Goal: Task Accomplishment & Management: Manage account settings

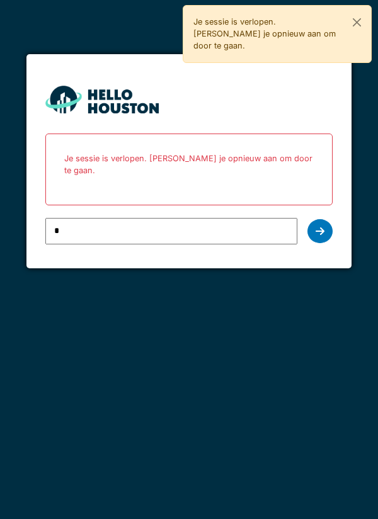
type input "**********"
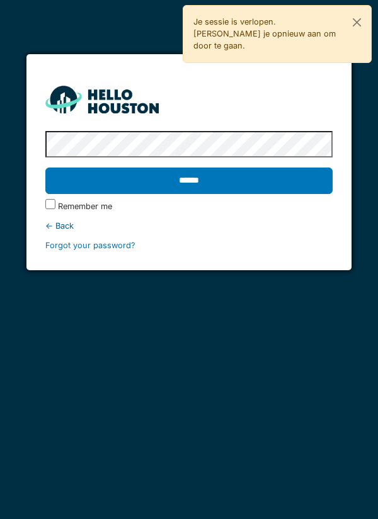
click at [215, 178] on input "******" at bounding box center [189, 180] width 288 height 26
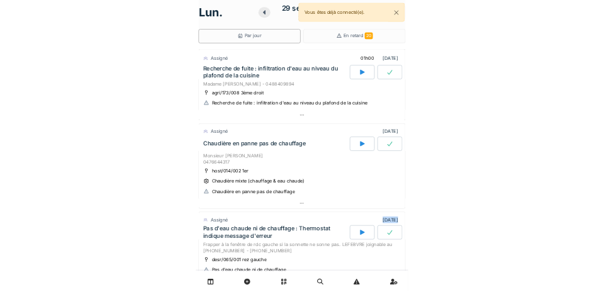
scroll to position [4, 0]
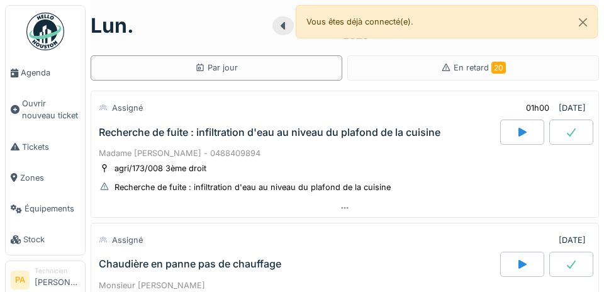
click at [37, 72] on span "Agenda" at bounding box center [50, 73] width 59 height 12
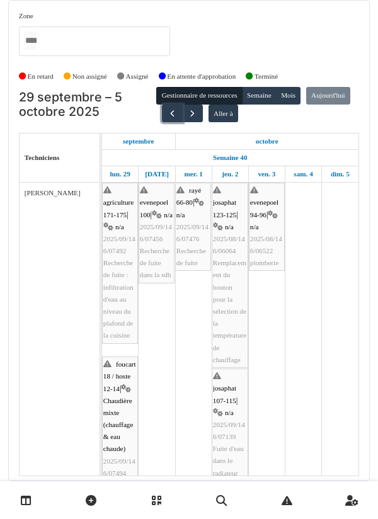
click at [178, 117] on span "button" at bounding box center [172, 113] width 11 height 11
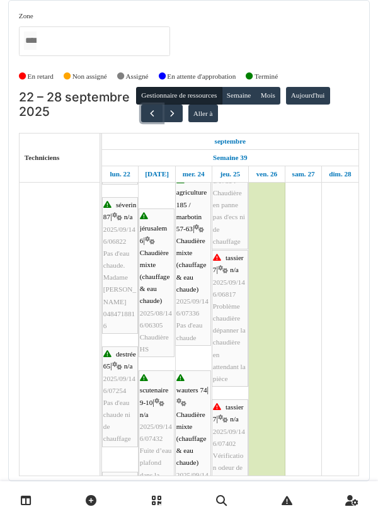
scroll to position [273, 0]
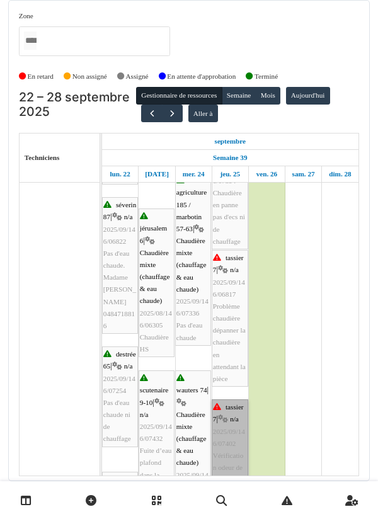
click at [228, 292] on link "tassier 7 | n/a 2025/09/146/07402 Vérification odeur de gaz" at bounding box center [230, 443] width 37 height 88
click at [230, 292] on link "tassier 7 | n/a 2025/09/146/07402 Vérification odeur de gaz" at bounding box center [230, 443] width 37 height 88
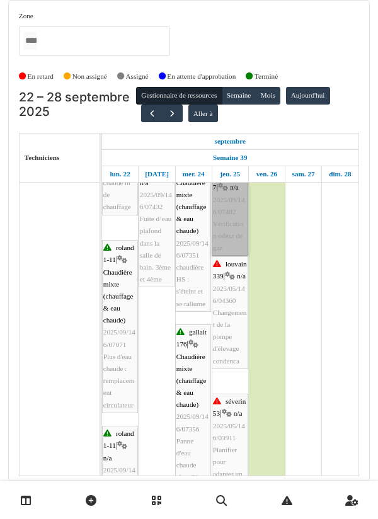
scroll to position [0, 0]
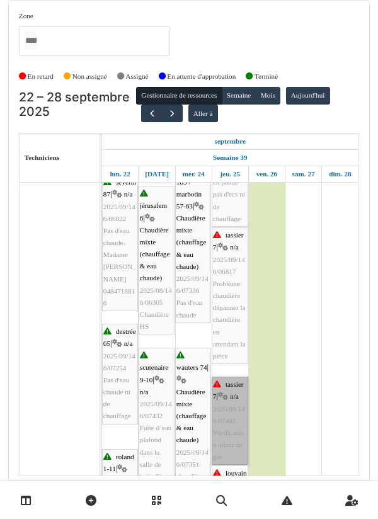
click at [232, 292] on link "tassier 7 | n/a 2025/09/146/07402 Vérification odeur de gaz" at bounding box center [230, 421] width 37 height 88
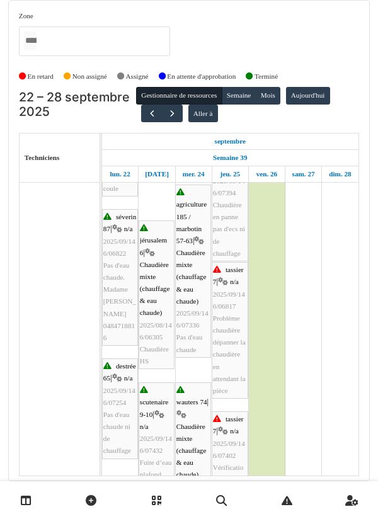
scroll to position [258, 0]
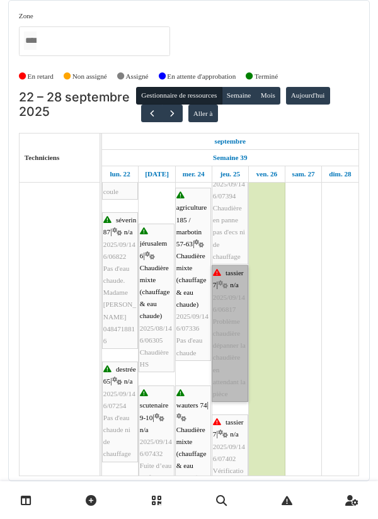
click at [237, 292] on link "tassier 7 | n/a 2025/09/146/06817 Problème chaudière dépanner la chaudière en a…" at bounding box center [230, 333] width 37 height 137
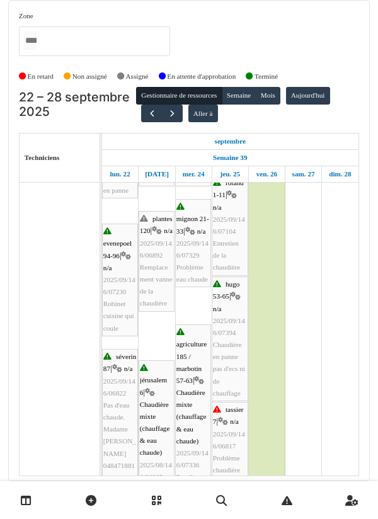
scroll to position [115, 0]
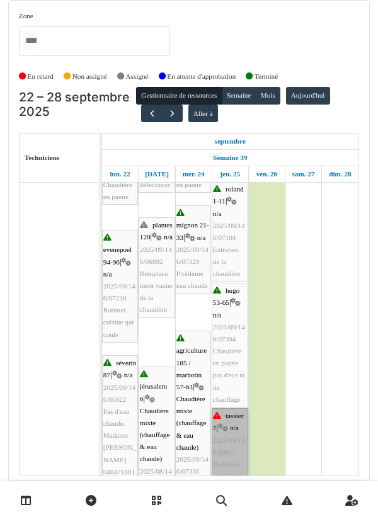
click at [241, 292] on link "tassier 7 | n/a 2025/09/146/06817 Problème chaudière dépanner la chaudière en a…" at bounding box center [230, 476] width 37 height 137
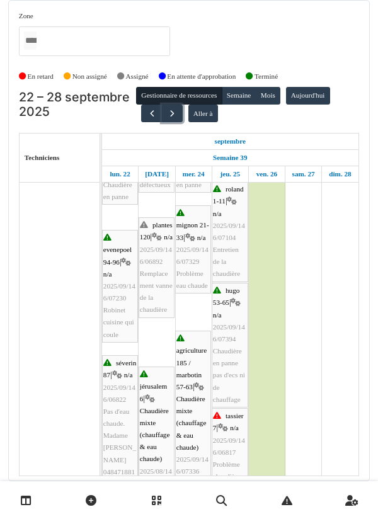
click at [170, 115] on span "button" at bounding box center [172, 113] width 11 height 11
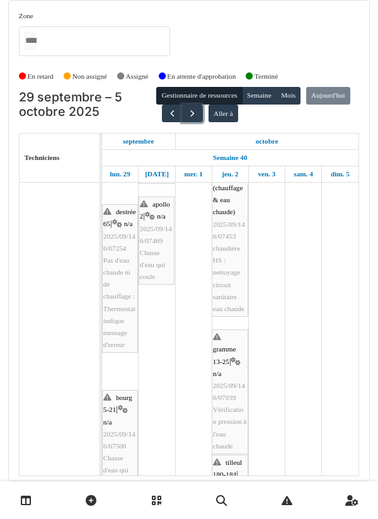
scroll to position [362, 0]
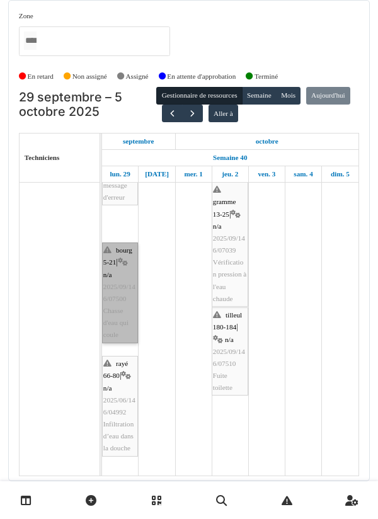
click at [124, 292] on link "bourg 5-21 | n/a 2025/09/146/07500 Chasse d'eau qui coule" at bounding box center [120, 292] width 36 height 101
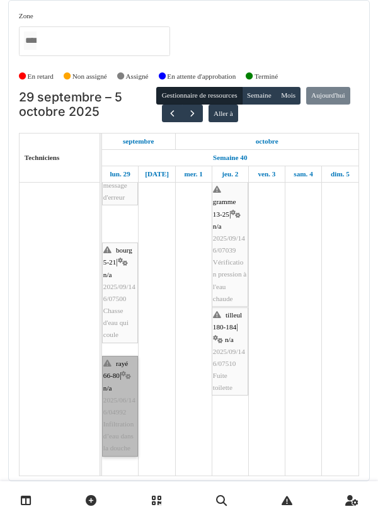
click at [125, 292] on link "rayé 66-80 | n/a 2025/06/146/04992 Infiltration d’eau dans la douche" at bounding box center [120, 406] width 36 height 101
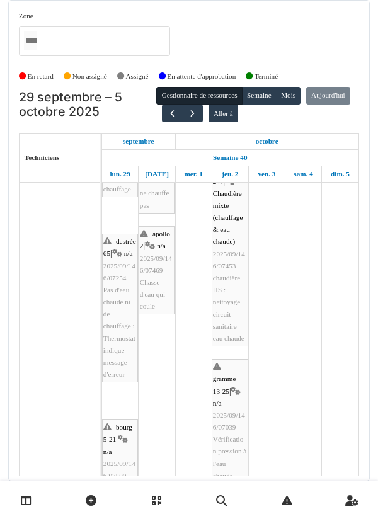
scroll to position [332, 0]
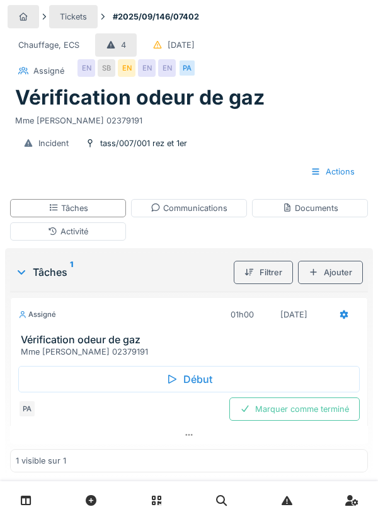
click at [206, 213] on div "Communications" at bounding box center [188, 208] width 77 height 12
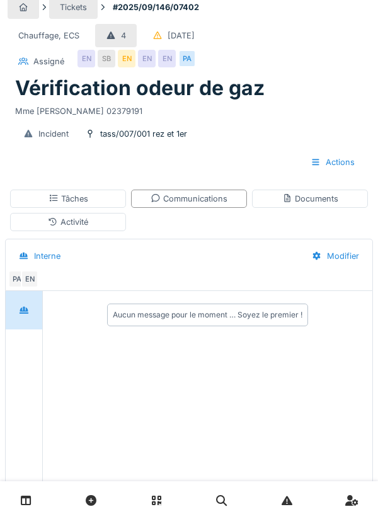
scroll to position [9, 0]
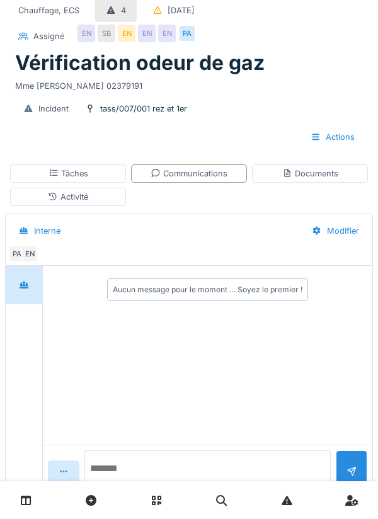
click at [161, 491] on textarea at bounding box center [207, 470] width 246 height 40
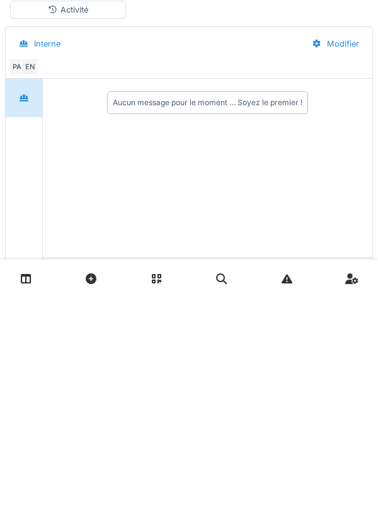
scroll to position [78, 0]
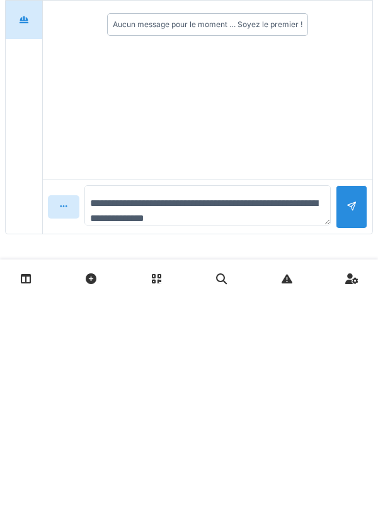
click at [246, 445] on textarea "**********" at bounding box center [207, 427] width 246 height 40
click at [280, 427] on textarea "**********" at bounding box center [207, 427] width 246 height 40
click at [201, 439] on textarea "**********" at bounding box center [207, 427] width 246 height 40
click at [198, 439] on textarea "**********" at bounding box center [207, 427] width 246 height 40
click at [213, 442] on textarea "**********" at bounding box center [207, 427] width 246 height 40
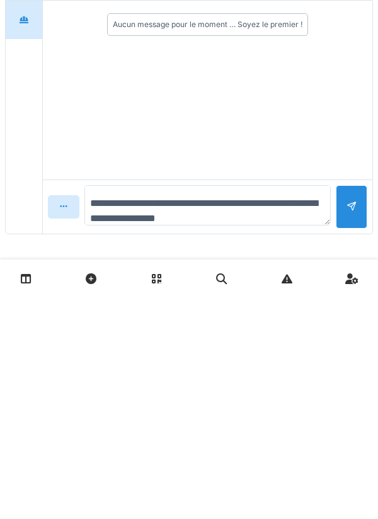
click at [248, 440] on textarea "**********" at bounding box center [207, 427] width 246 height 40
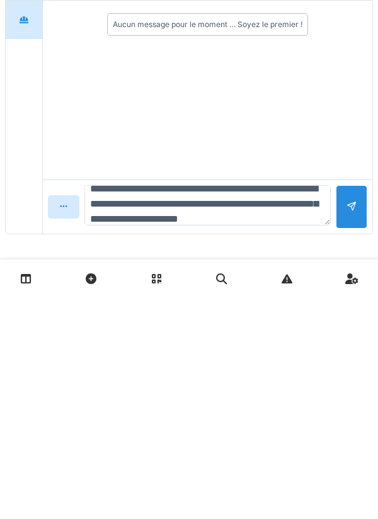
scroll to position [30, 0]
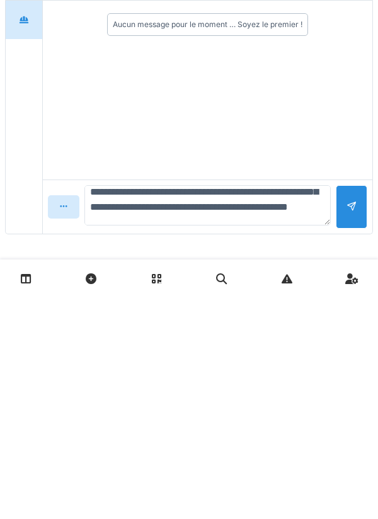
type textarea "**********"
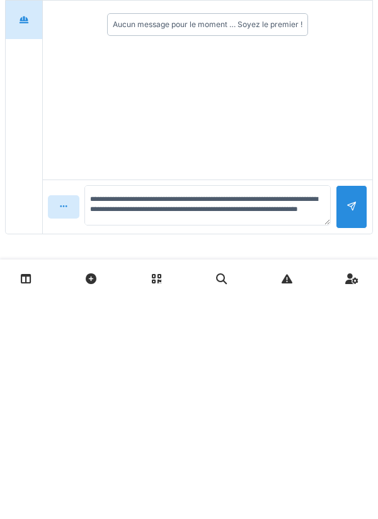
click at [352, 421] on div at bounding box center [351, 428] width 31 height 43
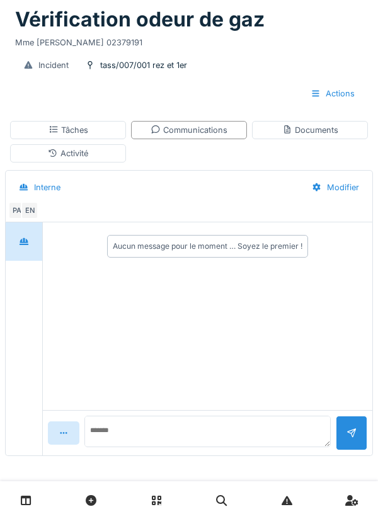
scroll to position [0, 0]
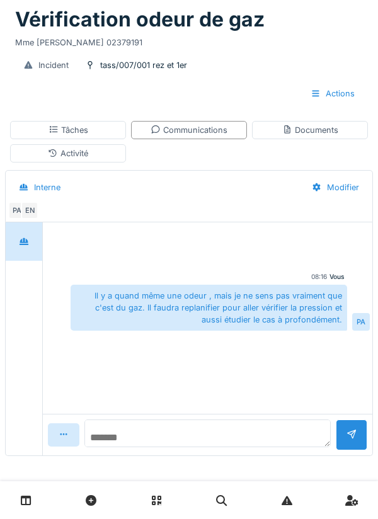
click at [146, 438] on textarea at bounding box center [207, 433] width 246 height 28
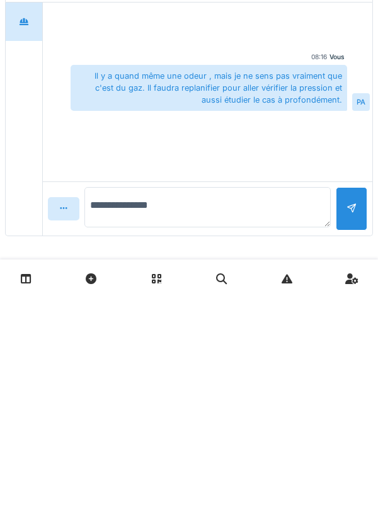
scroll to position [78, 0]
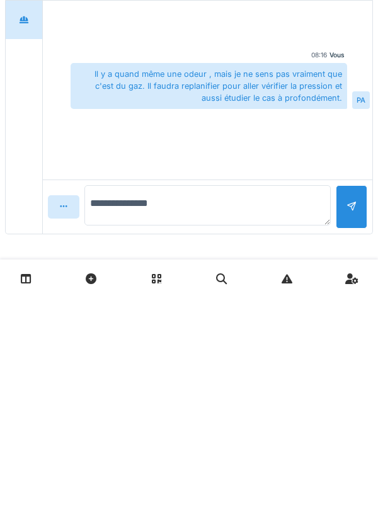
type textarea "**********"
click at [353, 428] on div at bounding box center [351, 429] width 10 height 12
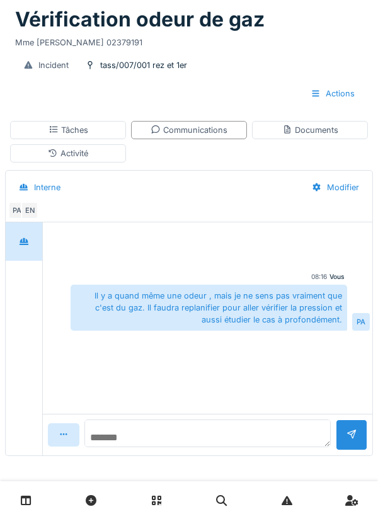
click at [141, 432] on textarea at bounding box center [207, 433] width 246 height 28
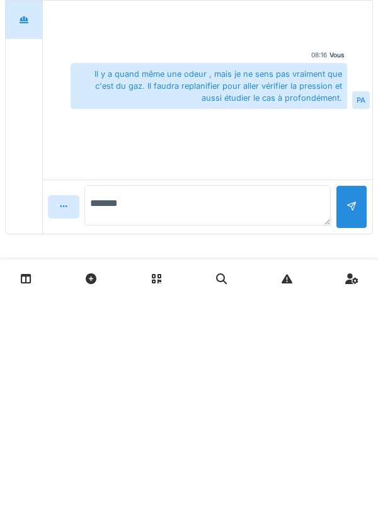
type textarea "******"
click at [358, 434] on div at bounding box center [351, 428] width 31 height 43
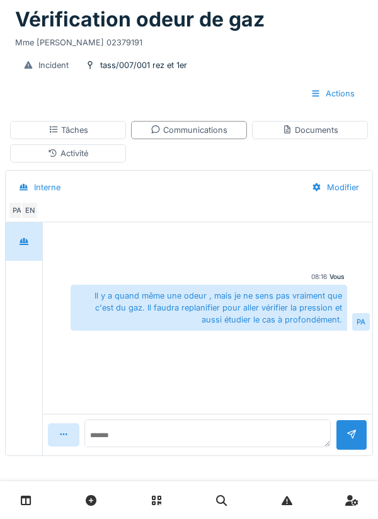
click at [311, 129] on div "Documents" at bounding box center [310, 130] width 56 height 12
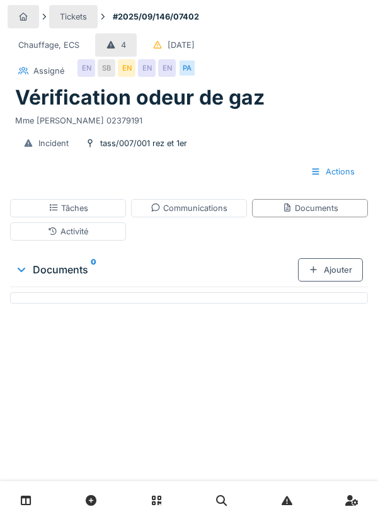
click at [339, 266] on div "Ajouter" at bounding box center [330, 269] width 65 height 23
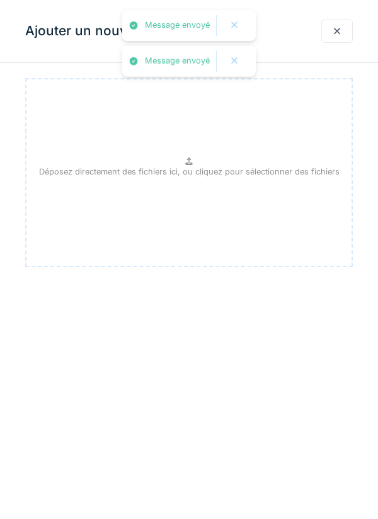
click at [256, 162] on div "Déposez directement des fichiers ici, ou cliquez pour sélectionner des fichiers" at bounding box center [188, 172] width 327 height 189
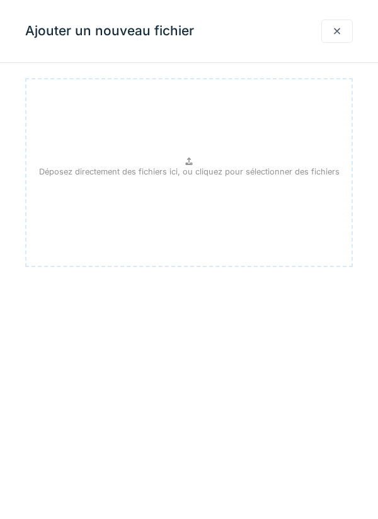
type input "**********"
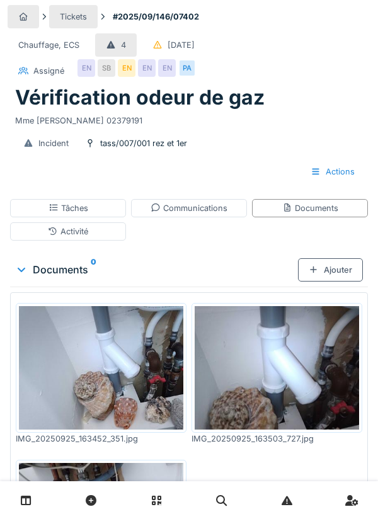
click at [105, 232] on div "Activité" at bounding box center [68, 231] width 116 height 18
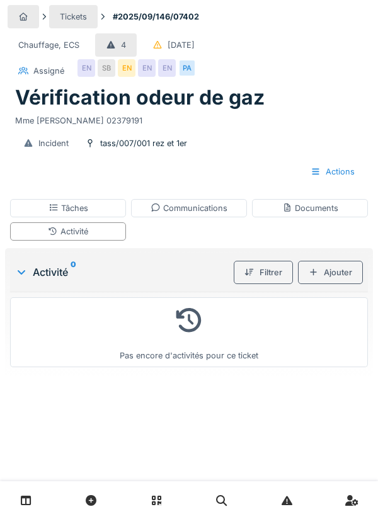
click at [339, 269] on div "Ajouter" at bounding box center [330, 272] width 65 height 23
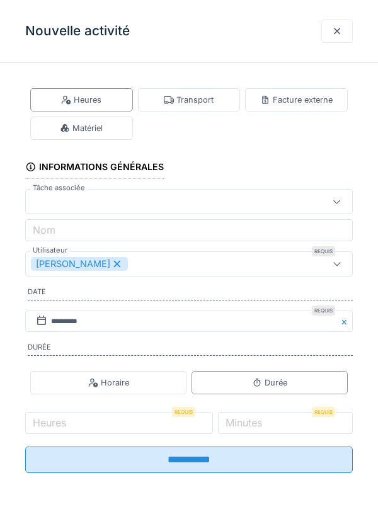
click at [200, 105] on div "Transport" at bounding box center [189, 100] width 50 height 12
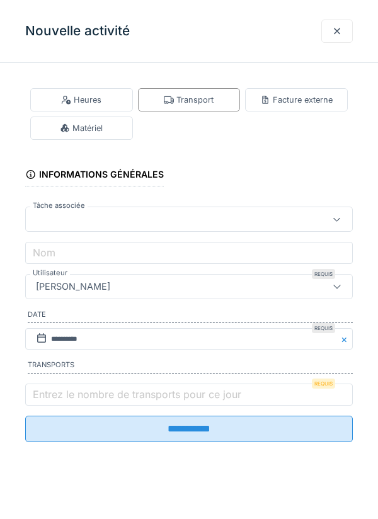
click at [208, 108] on div "Transport" at bounding box center [189, 99] width 103 height 23
click at [95, 392] on label "Entrez le nombre de transports pour ce jour" at bounding box center [136, 394] width 213 height 15
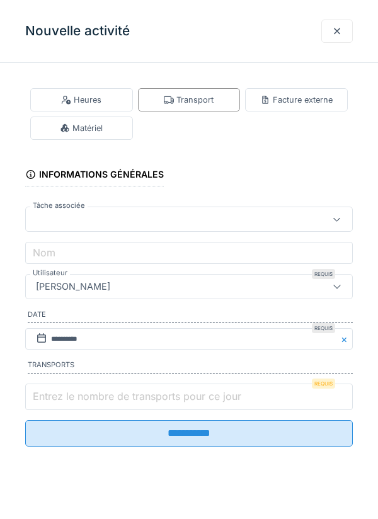
click at [95, 392] on input "Entrez le nombre de transports pour ce jour" at bounding box center [188, 396] width 327 height 26
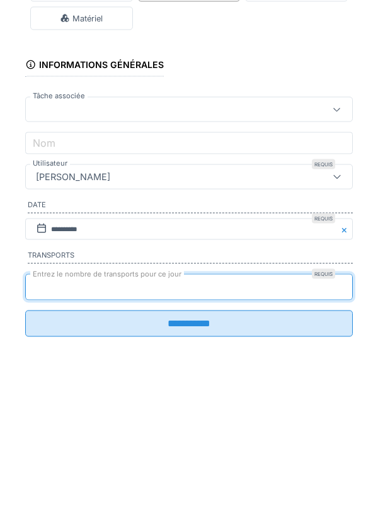
type input "*"
click at [25, 420] on input "**********" at bounding box center [188, 433] width 327 height 26
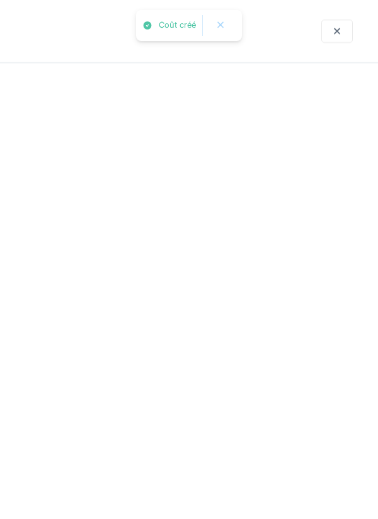
click at [259, 432] on div "Tickets #2025/09/146/07402 Chauffage, ECS 4 27/09/2025 Assigné EN SB EN EN EN P…" at bounding box center [189, 239] width 378 height 478
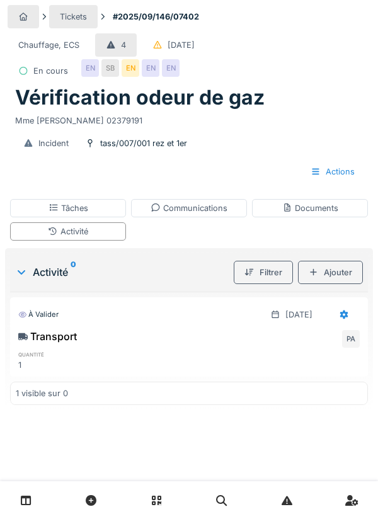
click at [346, 269] on div "Ajouter" at bounding box center [330, 272] width 65 height 23
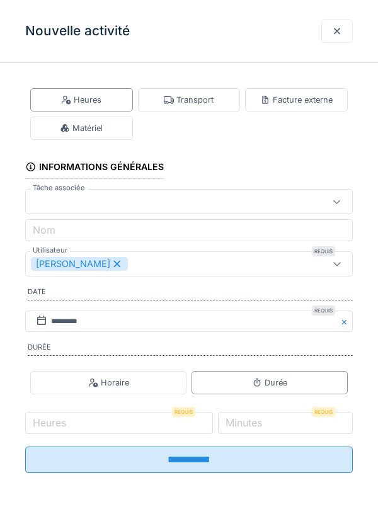
click at [108, 103] on div "Heures" at bounding box center [81, 99] width 103 height 23
click at [152, 383] on div "Horaire" at bounding box center [108, 382] width 156 height 23
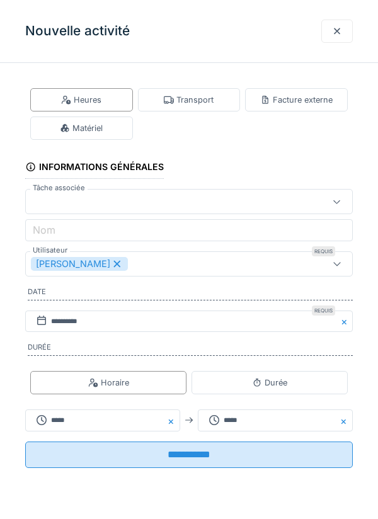
click at [275, 389] on div "Durée" at bounding box center [269, 383] width 35 height 12
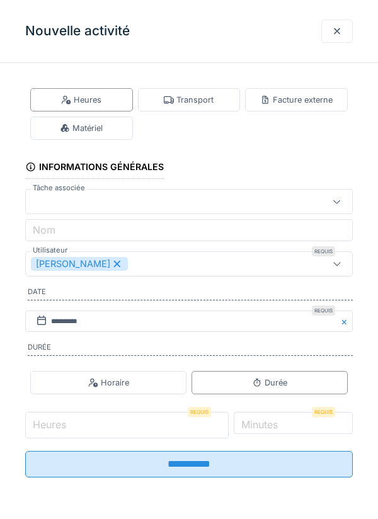
click at [178, 424] on input "Heures" at bounding box center [126, 425] width 203 height 26
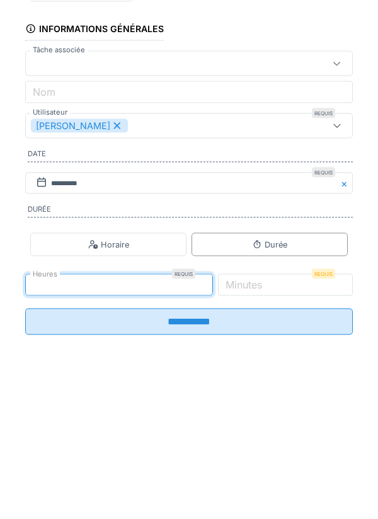
click at [230, 392] on div "Durée" at bounding box center [269, 382] width 156 height 23
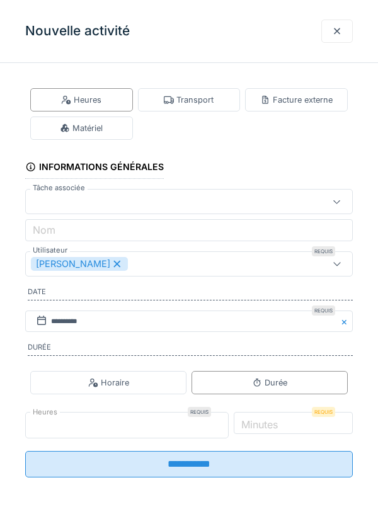
click at [203, 428] on input "*" at bounding box center [126, 425] width 203 height 26
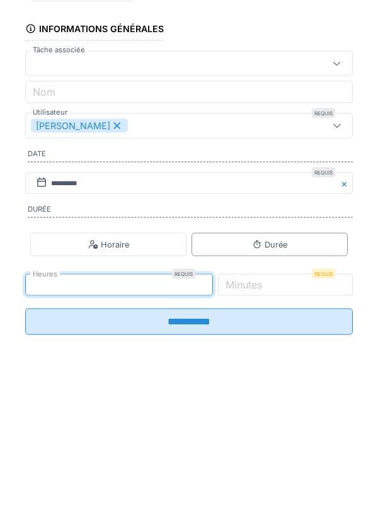
click at [249, 386] on div "Durée" at bounding box center [269, 382] width 156 height 23
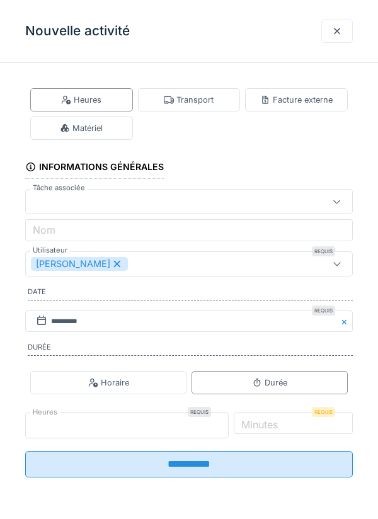
click at [99, 429] on input "**" at bounding box center [126, 425] width 203 height 26
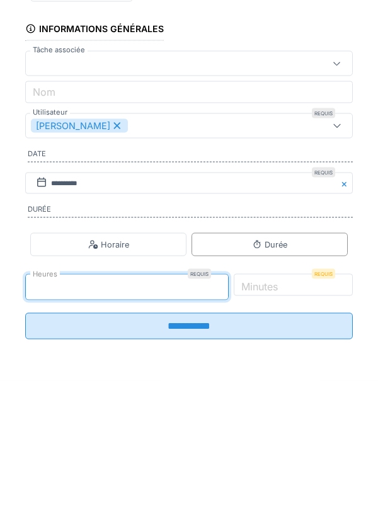
type input "*"
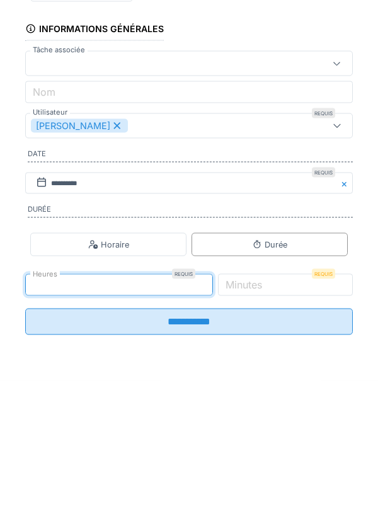
click at [264, 426] on label "Minutes" at bounding box center [244, 422] width 42 height 15
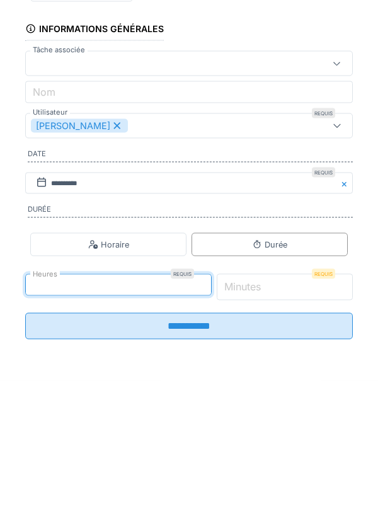
click at [283, 426] on input "*" at bounding box center [285, 425] width 137 height 26
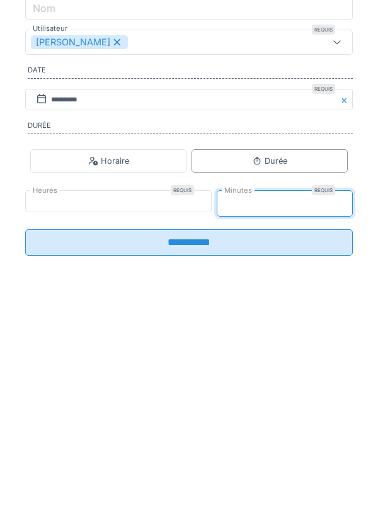
type input "**"
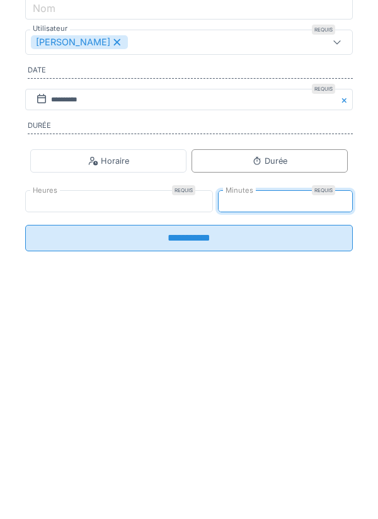
click at [287, 465] on input "**********" at bounding box center [188, 459] width 327 height 26
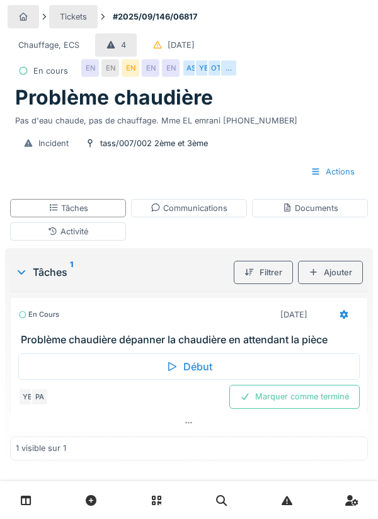
click at [212, 210] on div "Communications" at bounding box center [188, 208] width 77 height 12
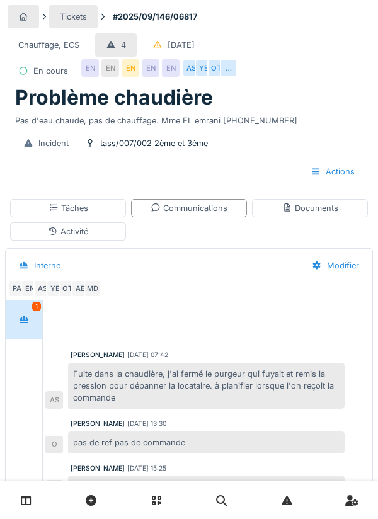
scroll to position [125, 0]
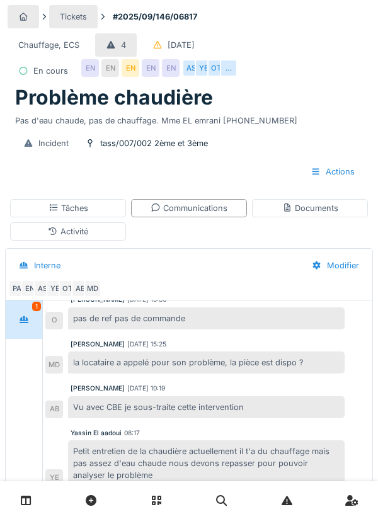
click at [106, 235] on div "Activité" at bounding box center [68, 231] width 116 height 18
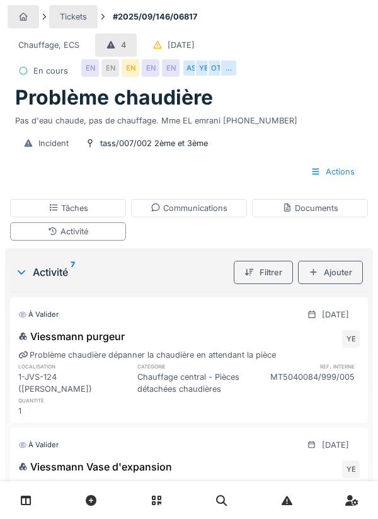
click at [212, 214] on div "Communications" at bounding box center [189, 208] width 116 height 18
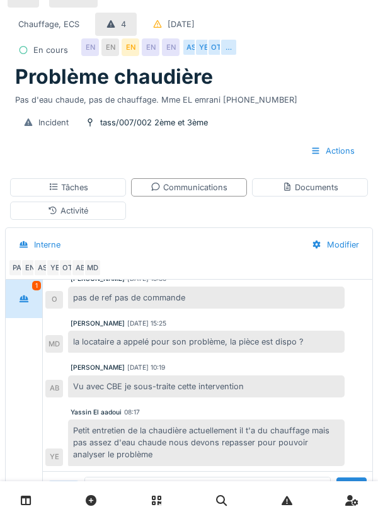
scroll to position [93, 0]
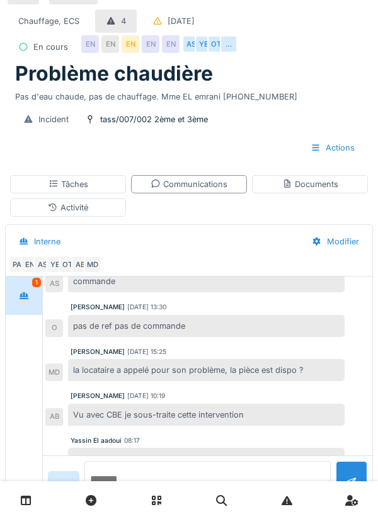
click at [130, 501] on textarea at bounding box center [207, 481] width 246 height 40
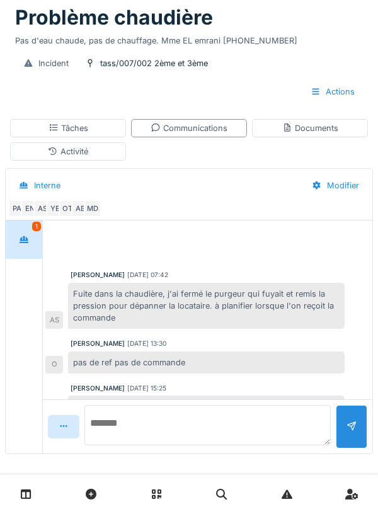
scroll to position [0, 0]
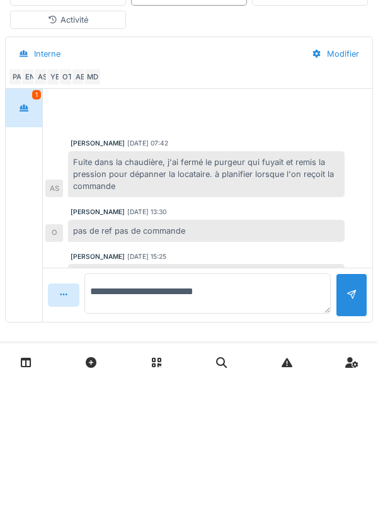
type textarea "**********"
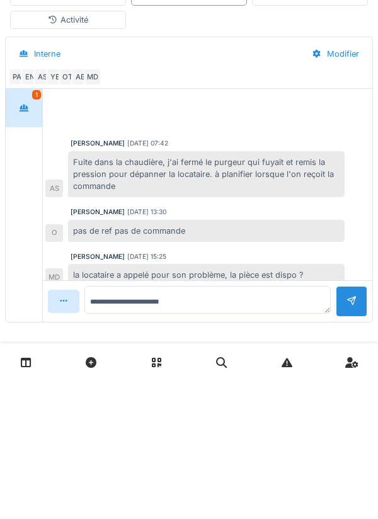
click at [361, 424] on div at bounding box center [351, 439] width 31 height 31
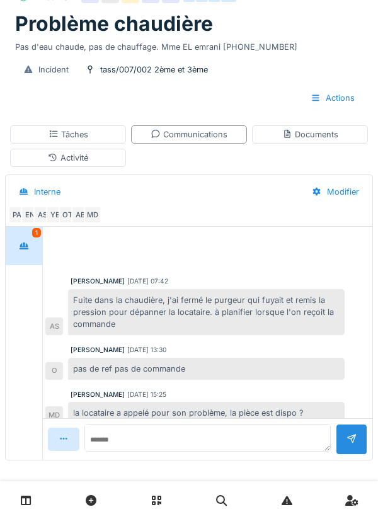
click at [119, 165] on div "Activité" at bounding box center [68, 158] width 116 height 18
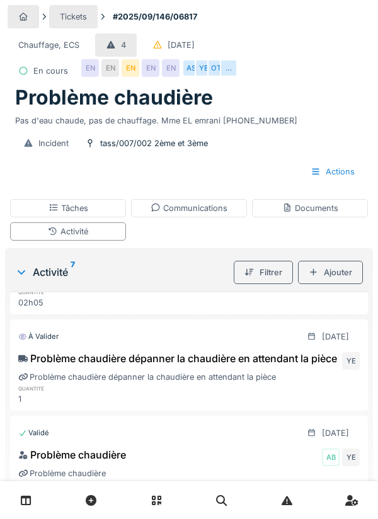
click at [122, 224] on div "Activité" at bounding box center [68, 231] width 116 height 18
click at [339, 265] on div "Ajouter" at bounding box center [330, 272] width 65 height 23
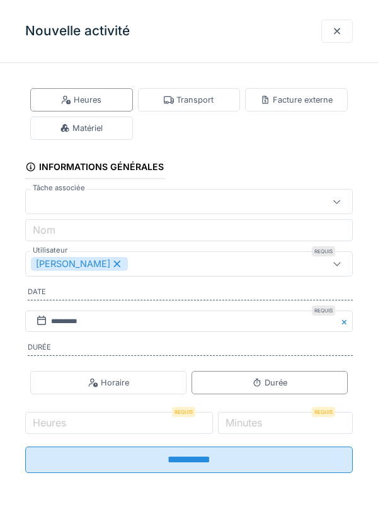
click at [201, 99] on div "Transport" at bounding box center [189, 100] width 50 height 12
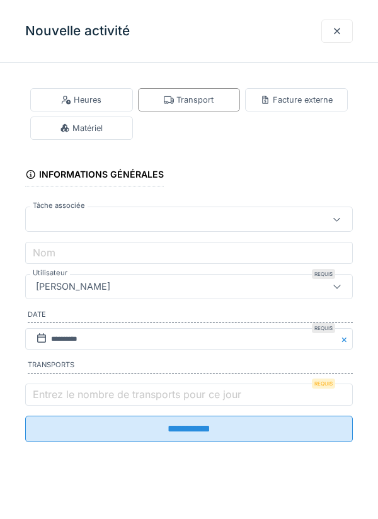
click at [74, 396] on label "Entrez le nombre de transports pour ce jour" at bounding box center [136, 394] width 213 height 15
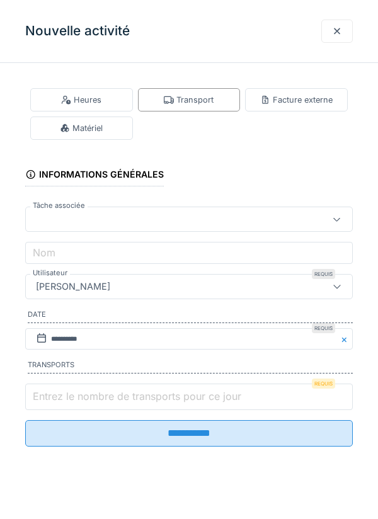
click at [74, 396] on input "Entrez le nombre de transports pour ce jour" at bounding box center [188, 396] width 327 height 26
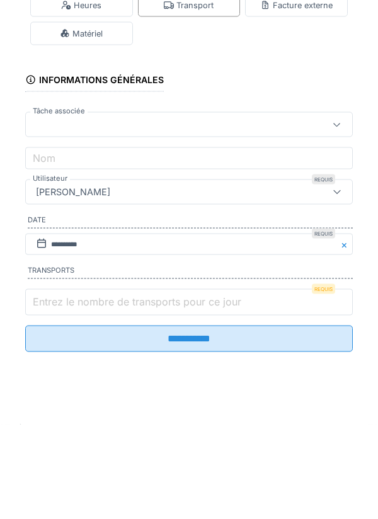
scroll to position [30, 0]
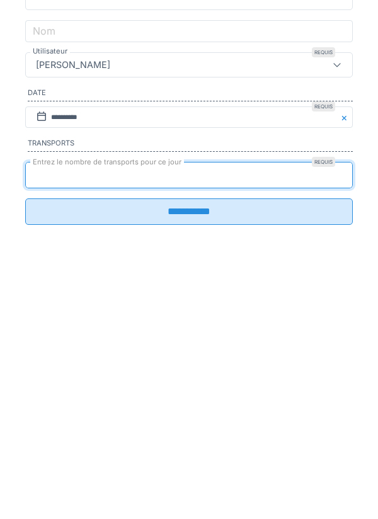
type input "*"
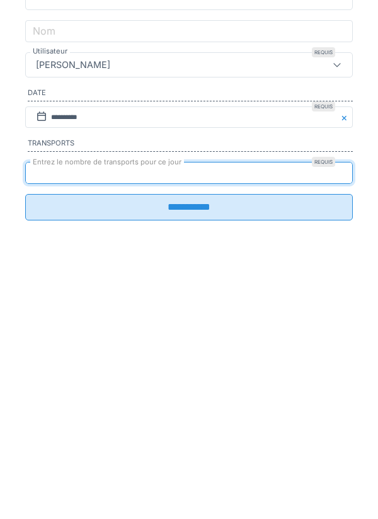
click at [238, 433] on input "**********" at bounding box center [188, 429] width 327 height 26
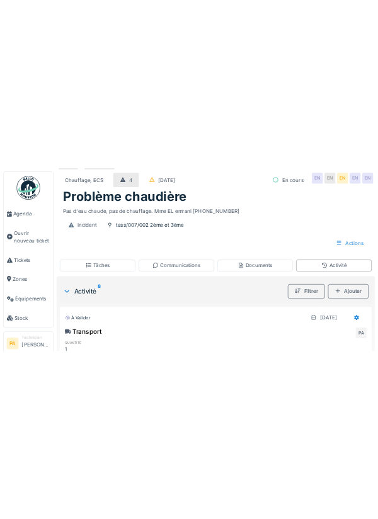
scroll to position [33, 0]
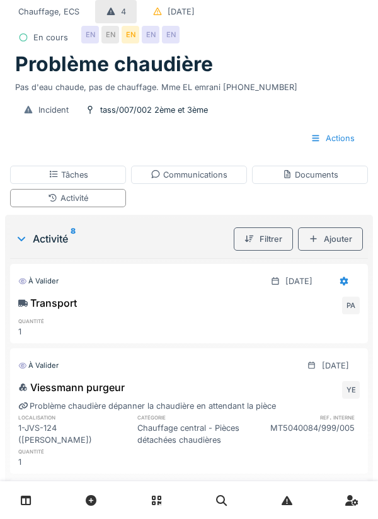
click at [105, 206] on div "Activité" at bounding box center [68, 198] width 116 height 18
click at [338, 237] on div "Ajouter" at bounding box center [330, 238] width 65 height 23
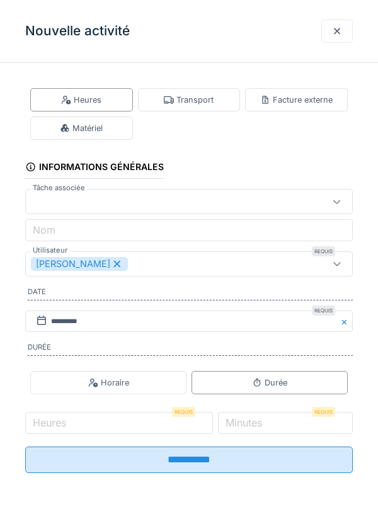
click at [118, 96] on div "Heures" at bounding box center [81, 99] width 103 height 23
click at [268, 389] on div "Durée" at bounding box center [269, 383] width 35 height 12
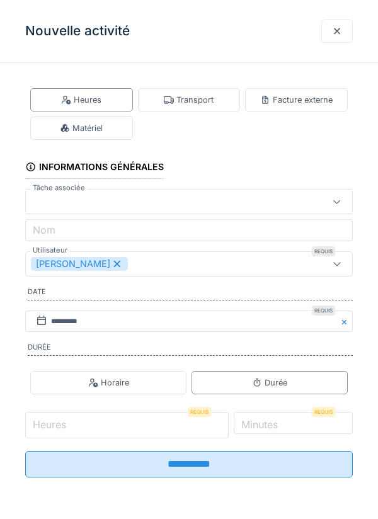
click at [179, 425] on input "Heures" at bounding box center [126, 425] width 203 height 26
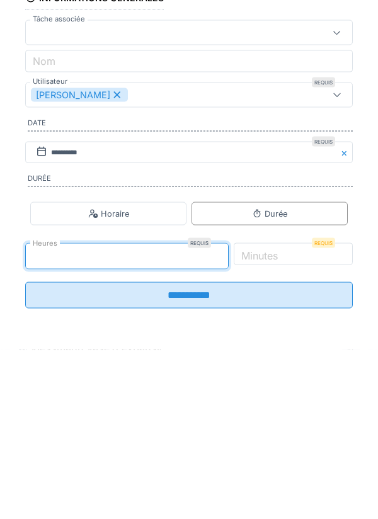
type input "*"
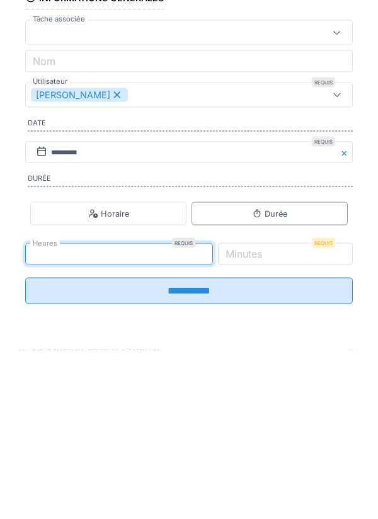
click at [264, 429] on label "Minutes" at bounding box center [244, 422] width 42 height 15
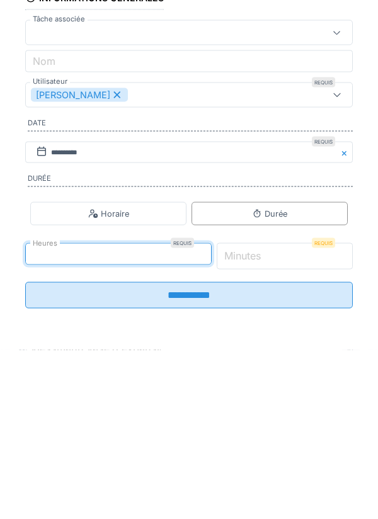
click at [286, 429] on input "*" at bounding box center [285, 425] width 137 height 26
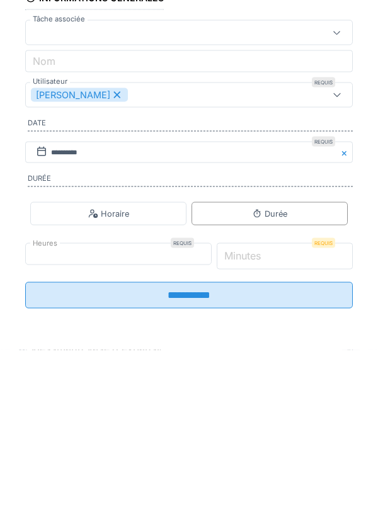
scroll to position [77, 0]
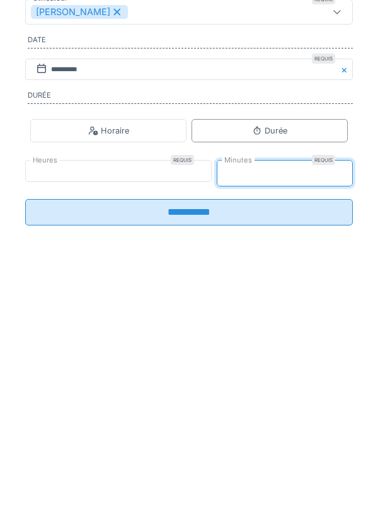
type input "**"
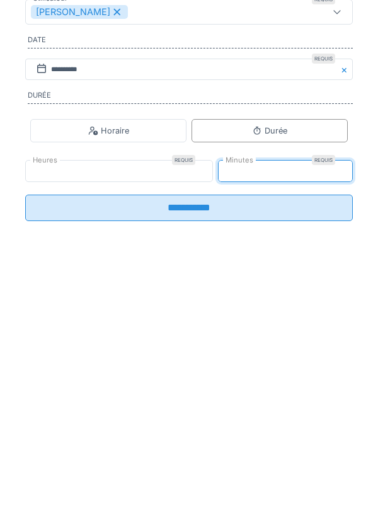
click at [309, 463] on input "**********" at bounding box center [188, 459] width 327 height 26
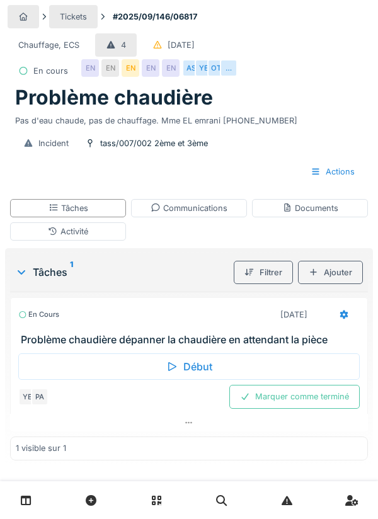
click at [106, 231] on div "Activité" at bounding box center [68, 231] width 116 height 18
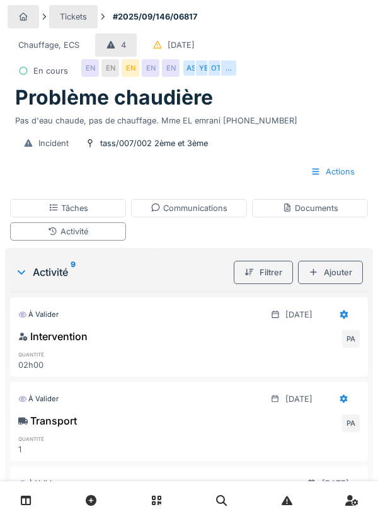
click at [342, 308] on div at bounding box center [343, 314] width 31 height 23
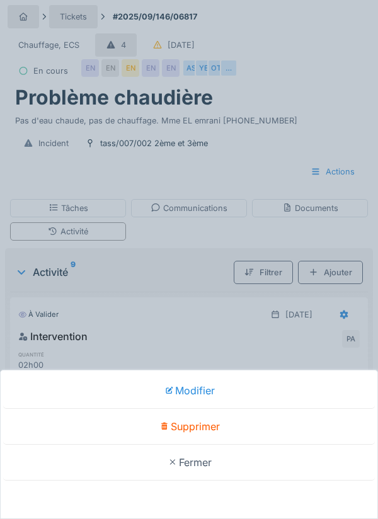
click at [204, 386] on div "Modifier" at bounding box center [189, 391] width 372 height 36
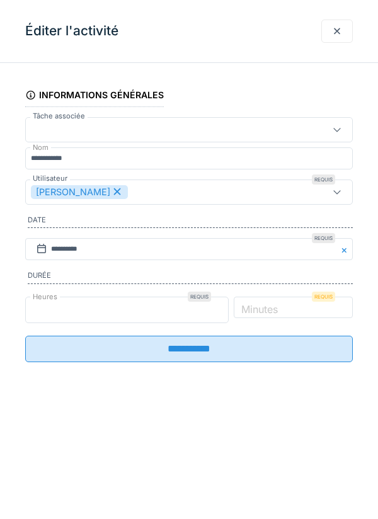
click at [72, 309] on input "*" at bounding box center [126, 310] width 203 height 26
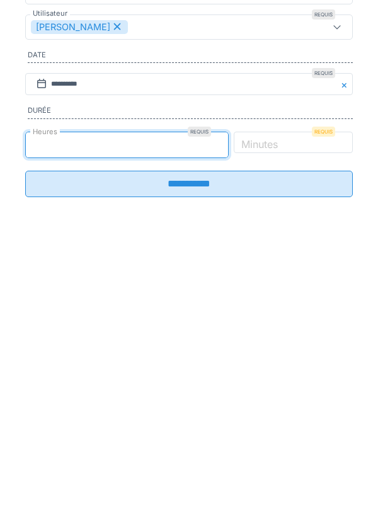
type input "*"
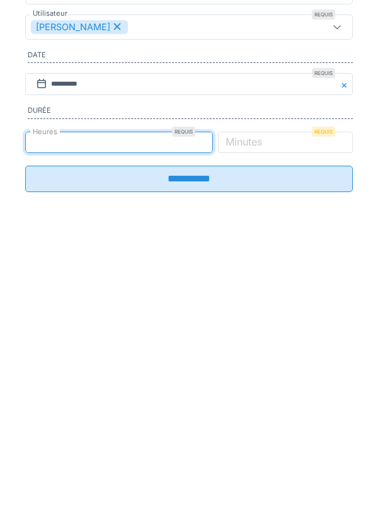
click at [264, 312] on label "Minutes" at bounding box center [244, 306] width 42 height 15
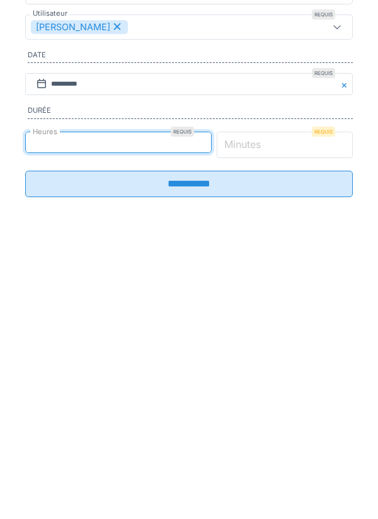
click at [285, 312] on input "*" at bounding box center [285, 310] width 137 height 26
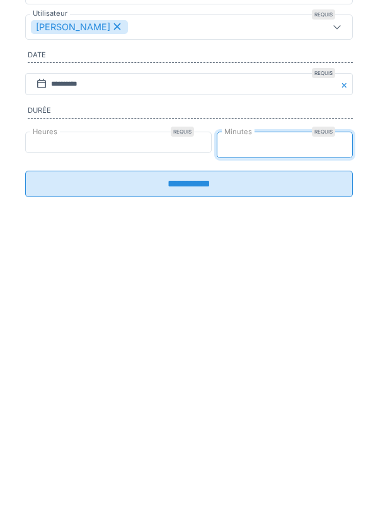
type input "**"
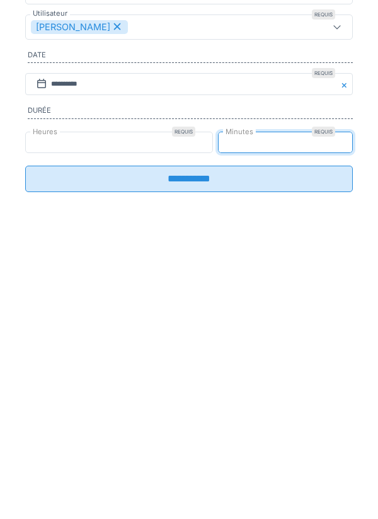
click at [206, 354] on input "**********" at bounding box center [188, 344] width 327 height 26
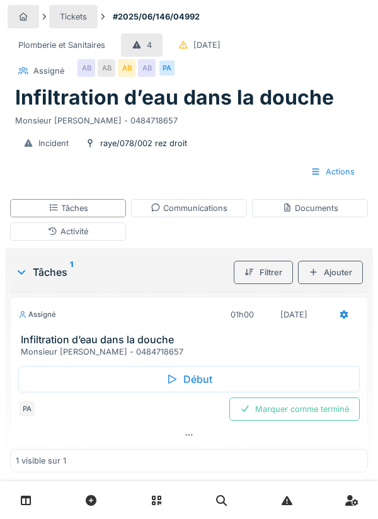
click at [377, 380] on div "Tickets #2025/06/146/04992 Plomberie et Sanitaires 4 [DATE] Assigné AB AB AB AB…" at bounding box center [189, 272] width 378 height 545
click at [16, 80] on div "Assigné" at bounding box center [41, 70] width 67 height 23
click at [44, 67] on div "Assigné" at bounding box center [48, 71] width 31 height 12
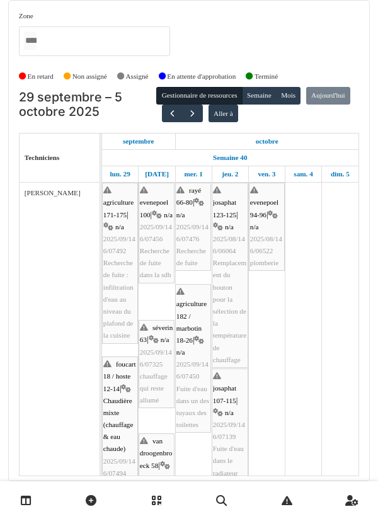
scroll to position [10, 0]
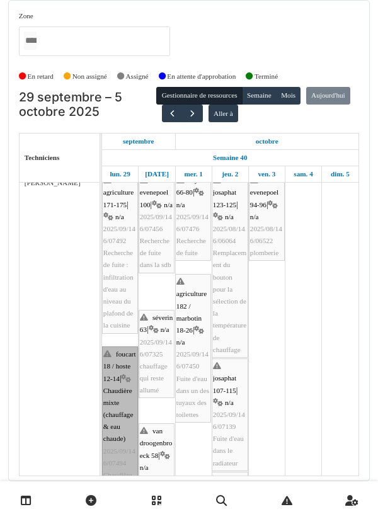
click at [120, 392] on link "foucart 18 / hoste 12-14 | Chaudière mixte (chauffage & eau chaude) 2025/09/146…" at bounding box center [120, 432] width 36 height 173
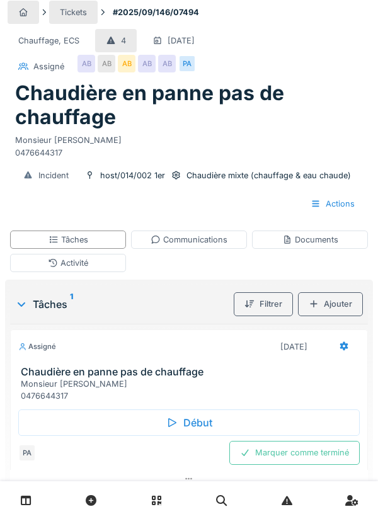
scroll to position [14, 0]
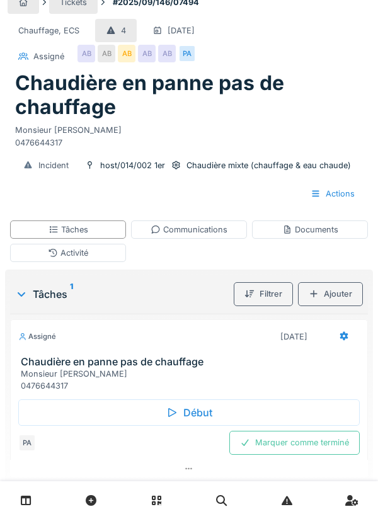
click at [193, 407] on div "Début" at bounding box center [188, 412] width 341 height 26
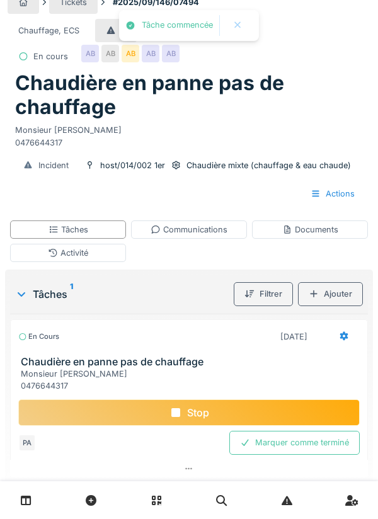
click at [101, 255] on div "Activité" at bounding box center [68, 253] width 116 height 18
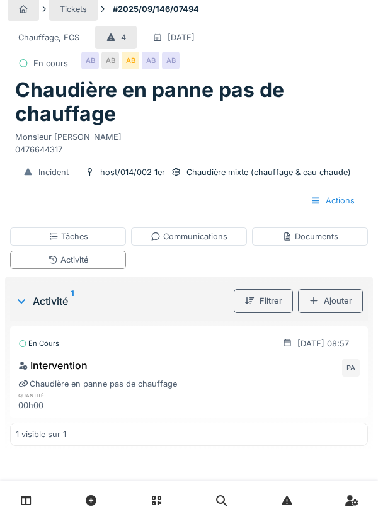
scroll to position [8, 0]
click at [330, 303] on div "Ajouter" at bounding box center [330, 300] width 65 height 23
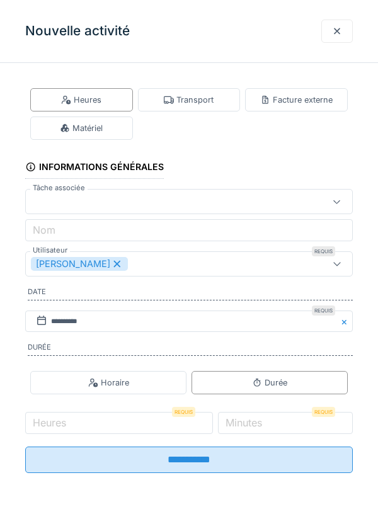
click at [210, 105] on div "Transport" at bounding box center [189, 100] width 50 height 12
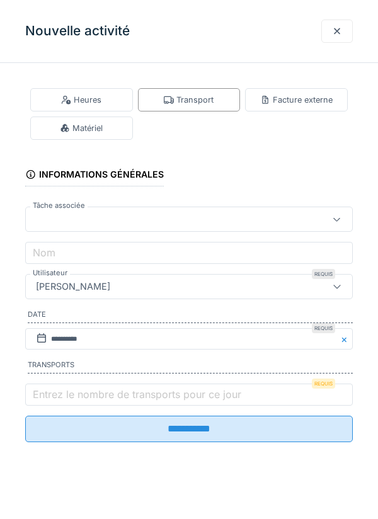
click at [124, 395] on label "Entrez le nombre de transports pour ce jour" at bounding box center [136, 394] width 213 height 15
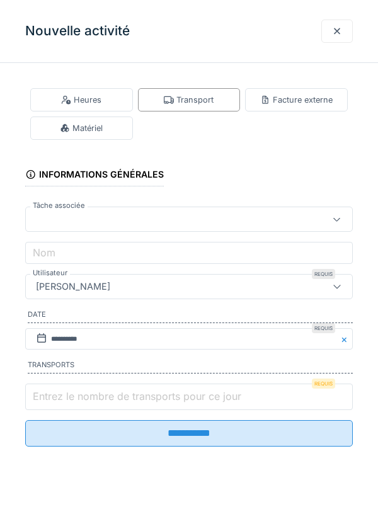
click at [124, 395] on input "Entrez le nombre de transports pour ce jour" at bounding box center [188, 396] width 327 height 26
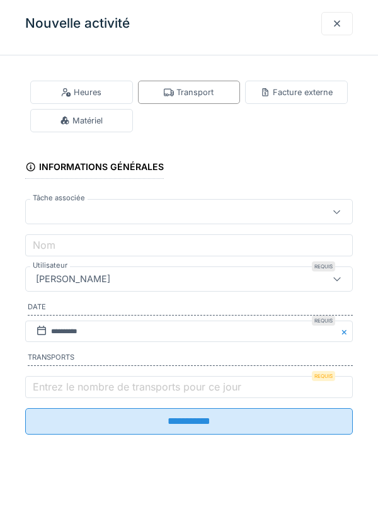
click at [211, 105] on div "Transport" at bounding box center [189, 100] width 50 height 12
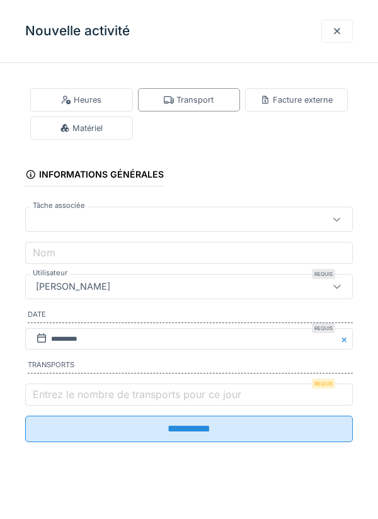
click at [90, 395] on label "Entrez le nombre de transports pour ce jour" at bounding box center [136, 394] width 213 height 15
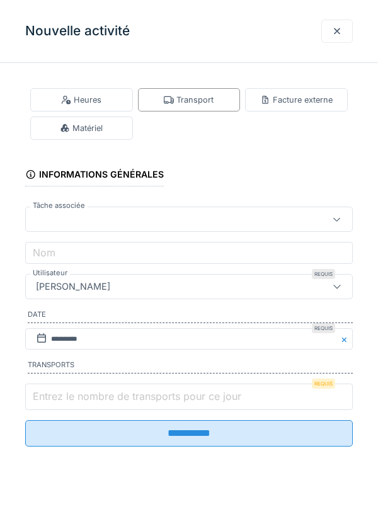
click at [90, 395] on input "Entrez le nombre de transports pour ce jour" at bounding box center [188, 396] width 327 height 26
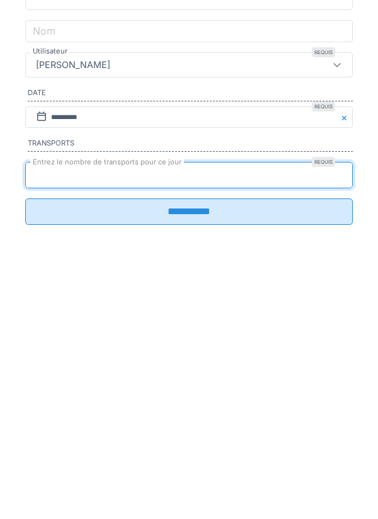
type input "*"
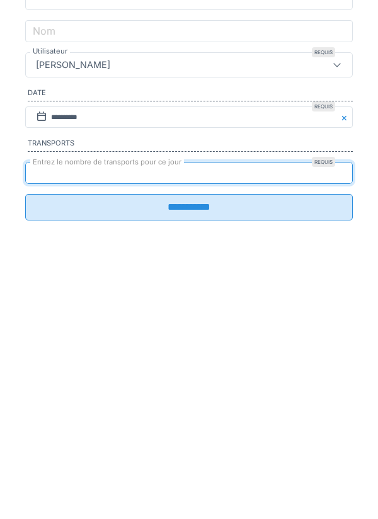
click at [249, 436] on input "**********" at bounding box center [188, 429] width 327 height 26
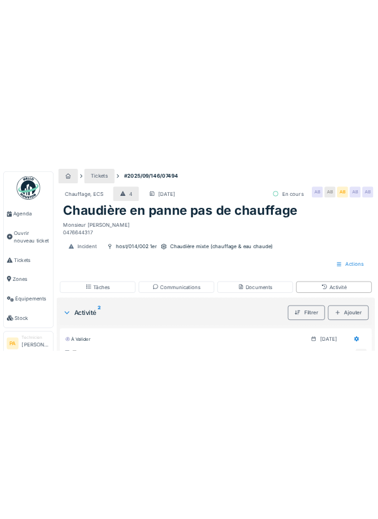
scroll to position [6, 0]
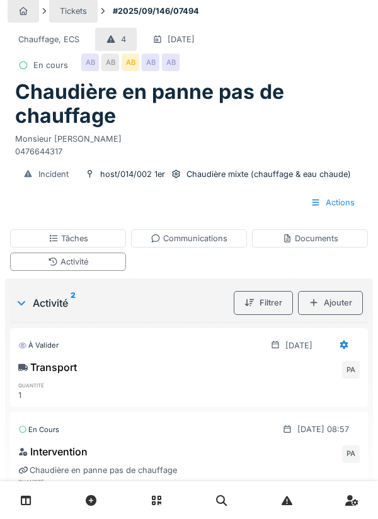
click at [10, 281] on div "Activité 2 Filtrer Ajouter À valider 29/09/2025 Transport PA quantité 1 En cour…" at bounding box center [189, 407] width 368 height 258
click at [6, 452] on div "Activité 2 Filtrer Ajouter À valider 29/09/2025 Transport PA quantité 1 En cour…" at bounding box center [189, 407] width 368 height 258
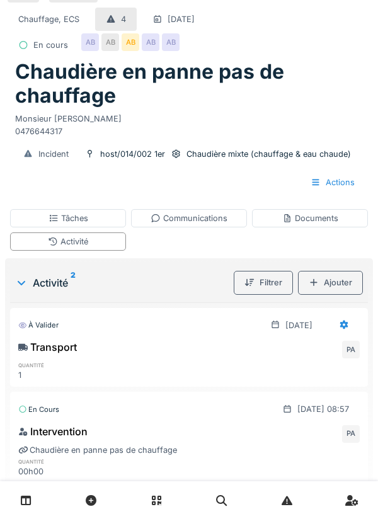
click at [200, 223] on div "Communications" at bounding box center [188, 218] width 77 height 12
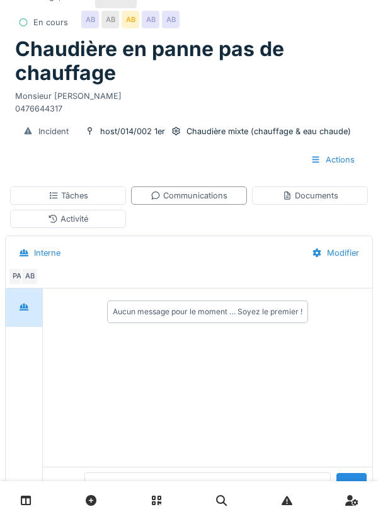
click at [193, 513] on textarea at bounding box center [207, 492] width 246 height 40
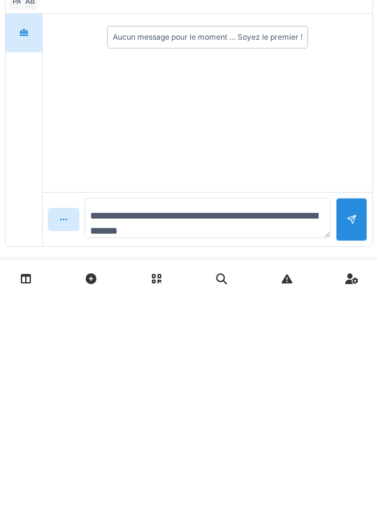
scroll to position [114, 0]
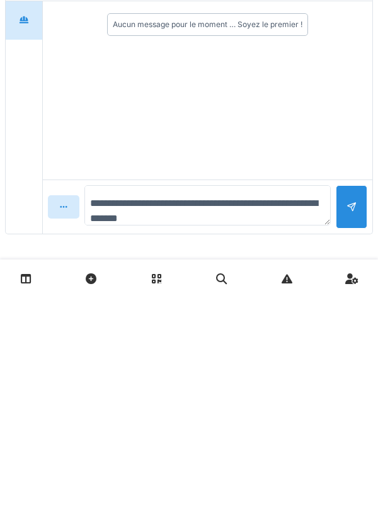
type textarea "**********"
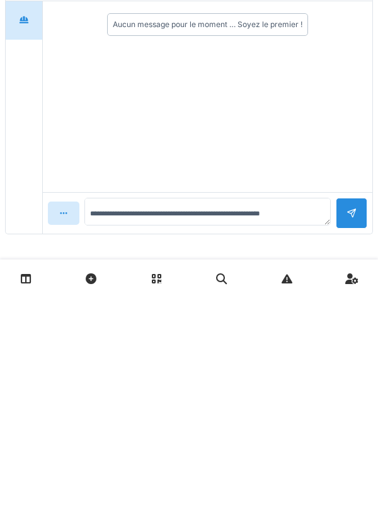
click at [361, 423] on div at bounding box center [351, 434] width 31 height 31
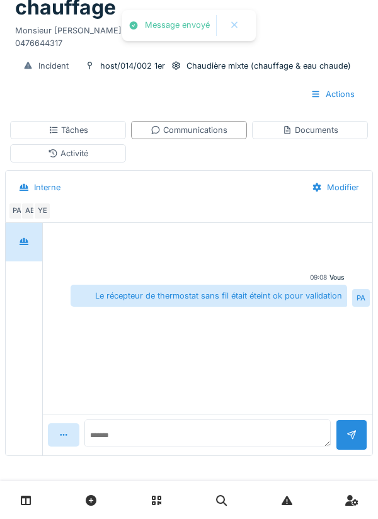
click at [208, 131] on div "Communications" at bounding box center [188, 130] width 77 height 12
click at [314, 127] on div "Documents" at bounding box center [310, 130] width 56 height 12
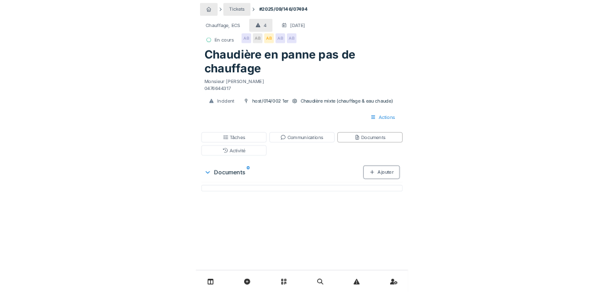
scroll to position [0, 0]
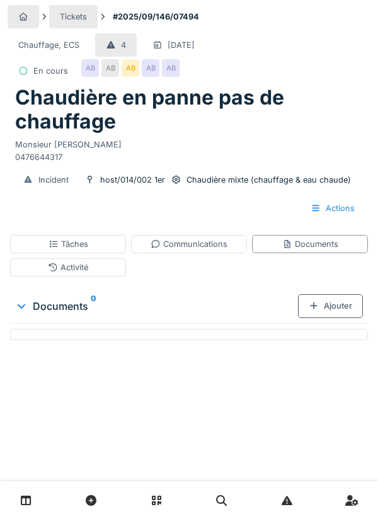
click at [342, 310] on div "Ajouter" at bounding box center [330, 305] width 65 height 23
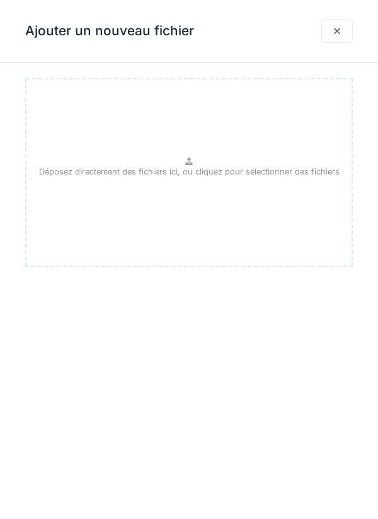
click at [223, 169] on p "Déposez directement des fichiers ici, ou cliquez pour sélectionner des fichiers" at bounding box center [189, 172] width 300 height 12
type input "**********"
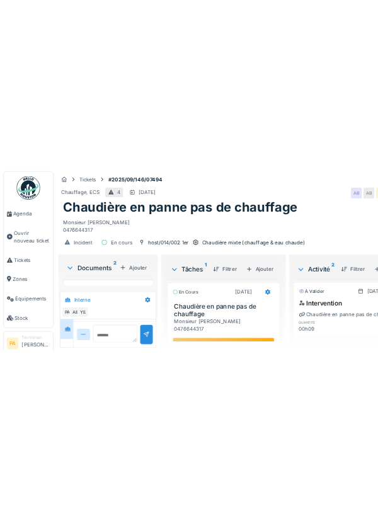
scroll to position [88, 0]
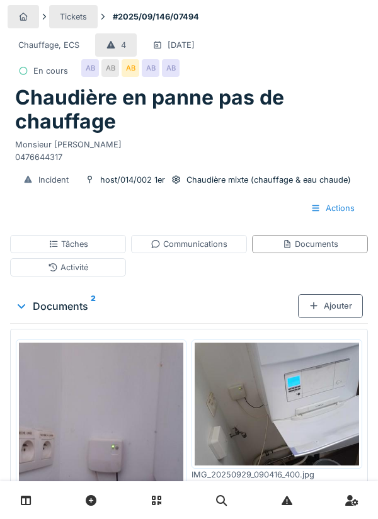
click at [105, 246] on div "Tâches" at bounding box center [68, 244] width 116 height 18
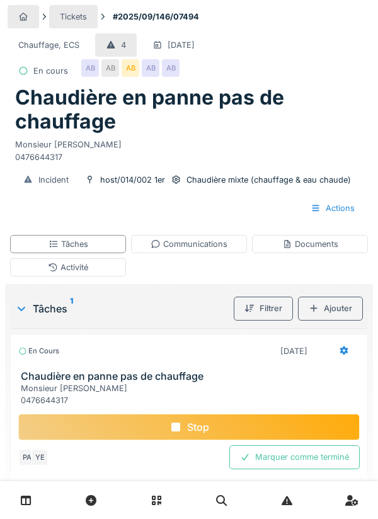
click at [293, 450] on div "Marquer comme terminé" at bounding box center [294, 456] width 130 height 23
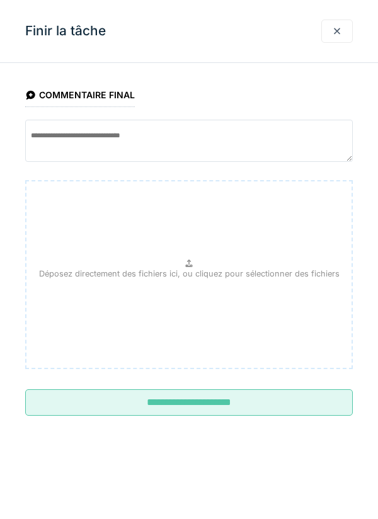
click at [235, 406] on input "**********" at bounding box center [188, 402] width 327 height 26
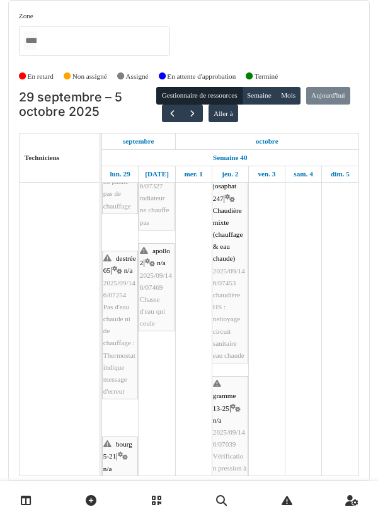
scroll to position [315, 0]
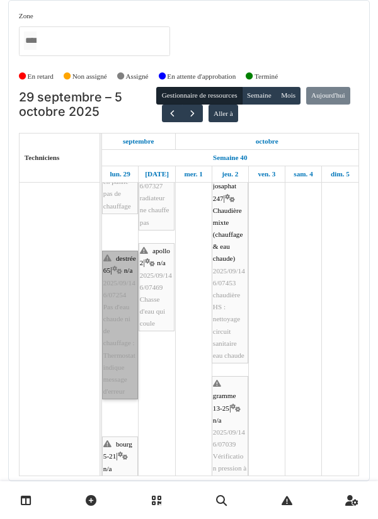
click at [121, 307] on link "destrée 65 | n/a 2025/09/146/07254 Pas d'eau chaude ni de chauffage : Thermosta…" at bounding box center [120, 325] width 36 height 149
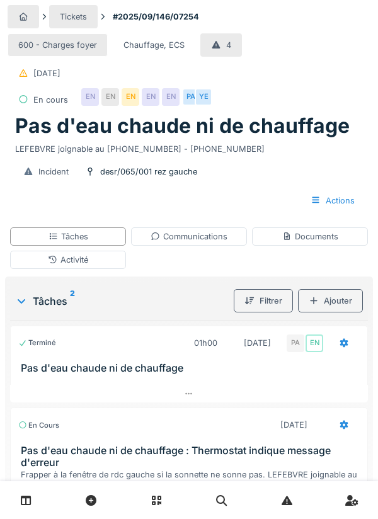
click at [114, 235] on div "Tâches" at bounding box center [68, 236] width 116 height 18
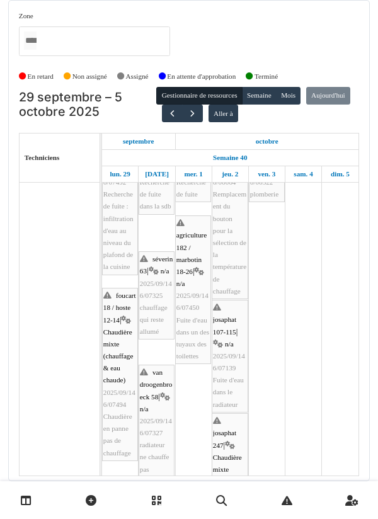
scroll to position [198, 0]
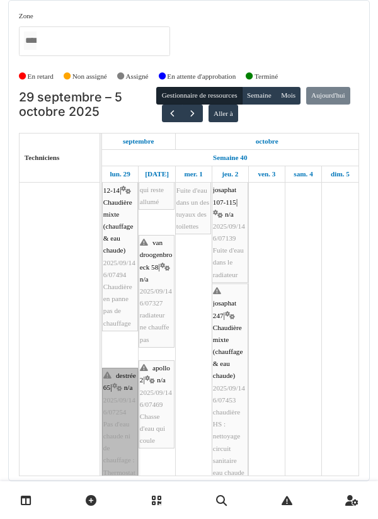
click at [122, 394] on link "destrée 65 | n/a 2025/09/146/07254 Pas d'eau chaude ni de chauffage : Thermosta…" at bounding box center [120, 442] width 36 height 149
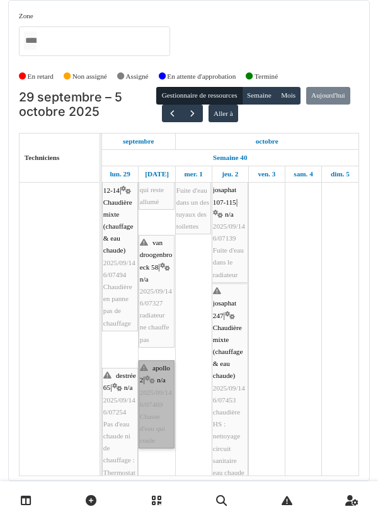
click at [0, 0] on div at bounding box center [0, 0] width 0 height 0
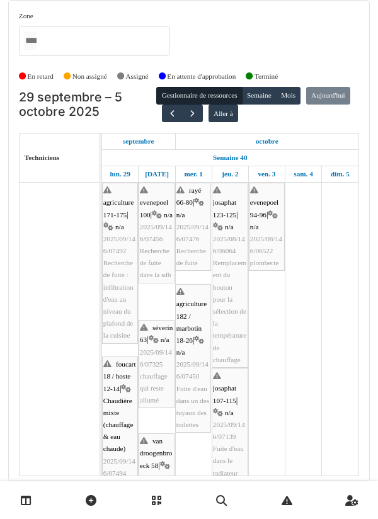
scroll to position [0, 0]
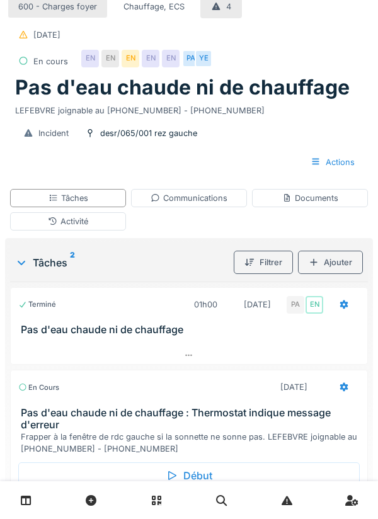
scroll to position [54, 0]
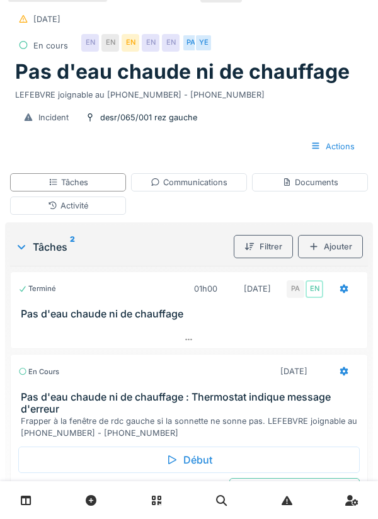
click at [206, 180] on div "Communications" at bounding box center [188, 182] width 77 height 12
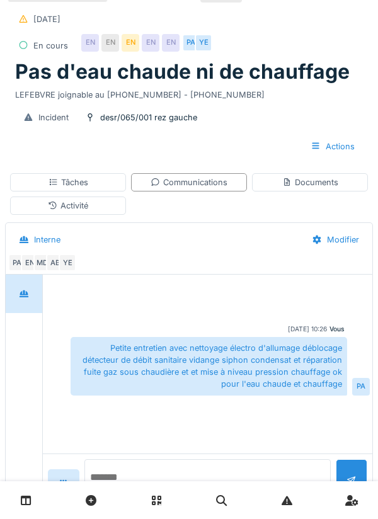
click at [149, 499] on textarea at bounding box center [207, 479] width 246 height 40
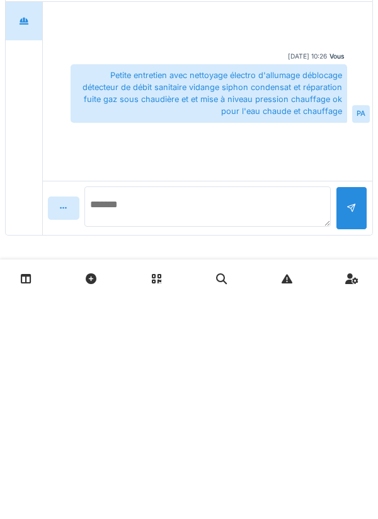
scroll to position [106, 0]
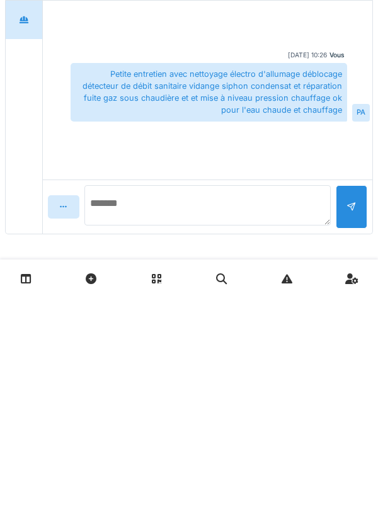
click at [183, 428] on textarea at bounding box center [207, 427] width 246 height 40
type textarea "**********"
click at [364, 428] on div at bounding box center [351, 434] width 31 height 31
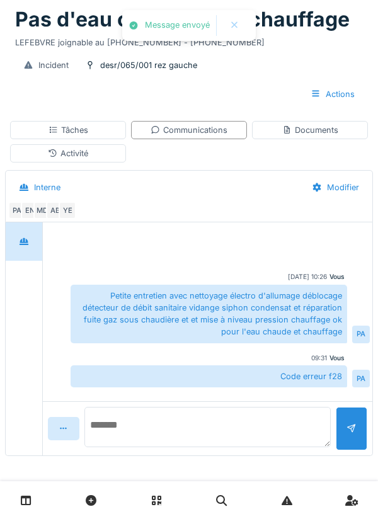
click at [239, 423] on textarea at bounding box center [207, 427] width 246 height 40
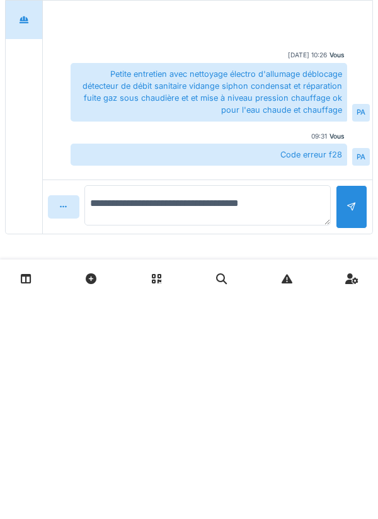
click at [213, 426] on textarea "**********" at bounding box center [207, 427] width 246 height 40
click at [292, 427] on textarea "**********" at bounding box center [207, 427] width 246 height 40
type textarea "**********"
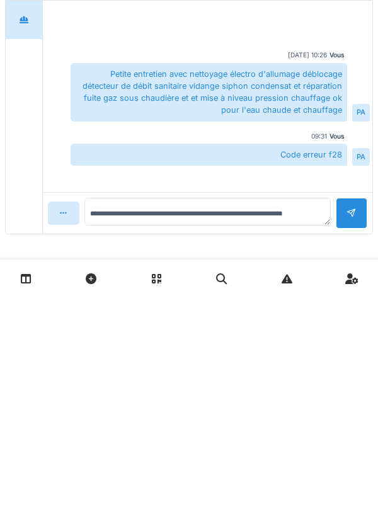
click at [347, 431] on div at bounding box center [351, 435] width 10 height 12
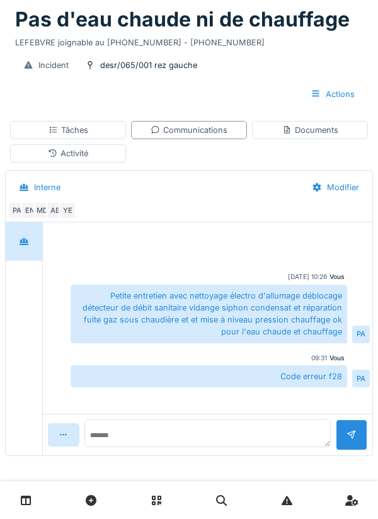
scroll to position [35, 0]
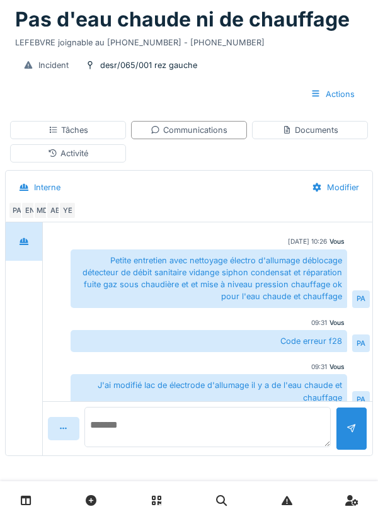
click at [252, 431] on textarea at bounding box center [207, 427] width 246 height 40
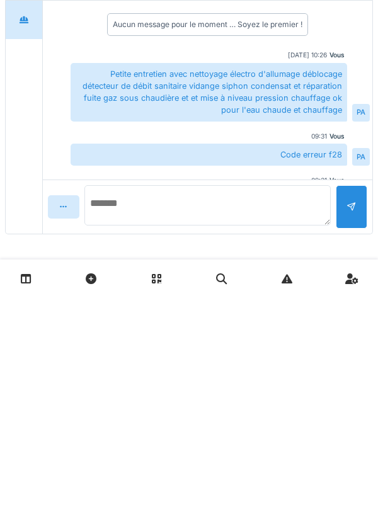
scroll to position [38, 0]
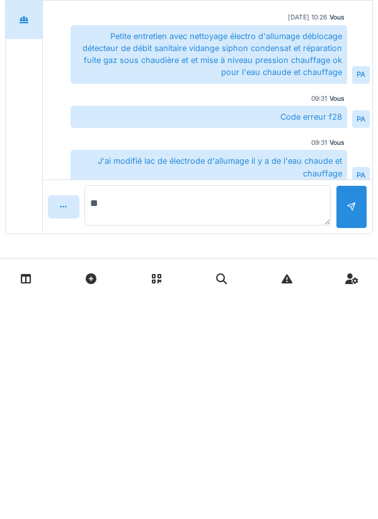
click at [206, 440] on textarea "**" at bounding box center [207, 427] width 246 height 40
type textarea "**********"
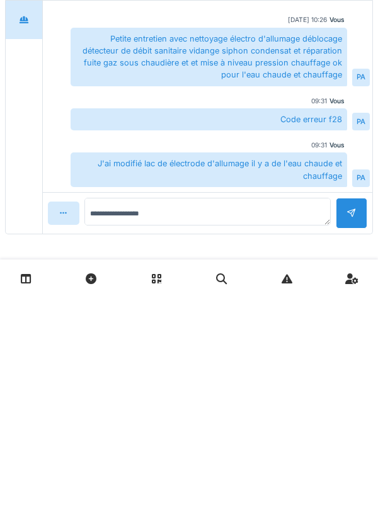
click at [358, 428] on div at bounding box center [351, 434] width 31 height 31
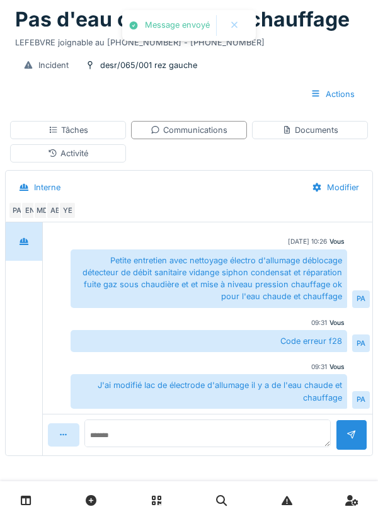
scroll to position [80, 0]
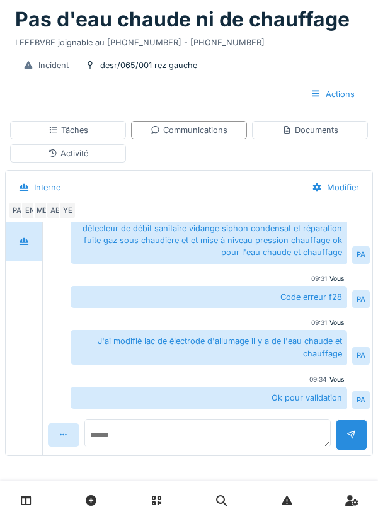
click at [366, 448] on div at bounding box center [351, 434] width 31 height 31
click at [99, 122] on div "Tâches" at bounding box center [68, 130] width 116 height 18
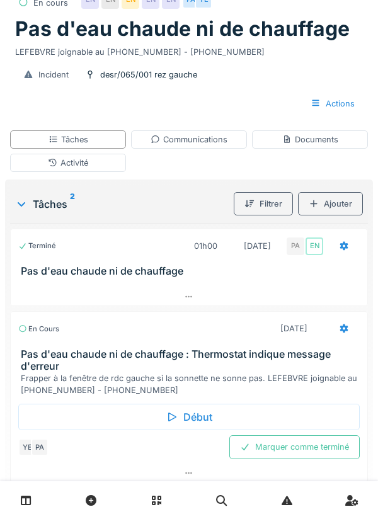
scroll to position [91, 0]
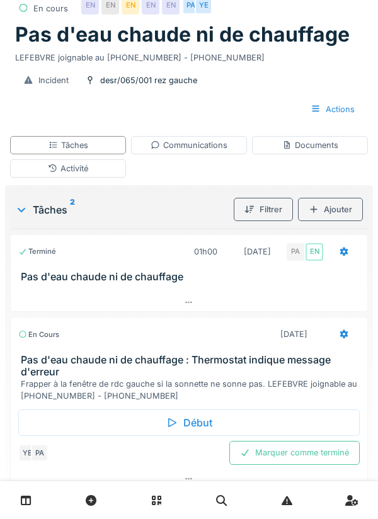
click at [315, 447] on div "Marquer comme terminé" at bounding box center [294, 452] width 130 height 23
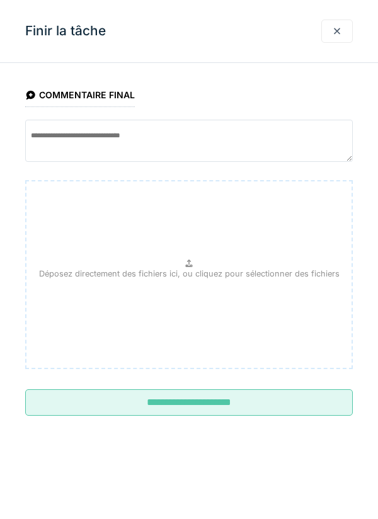
click at [279, 406] on input "**********" at bounding box center [188, 402] width 327 height 26
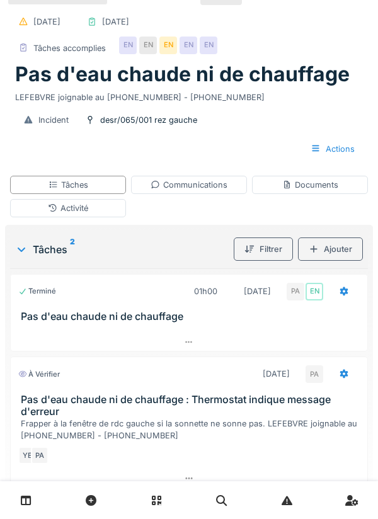
scroll to position [0, 0]
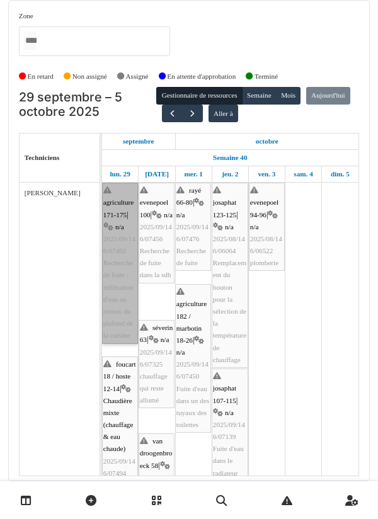
click at [122, 212] on link "agriculture 171-175 | n/a 2025/09/146/07492 Recherche de fuite : infiltration d…" at bounding box center [120, 263] width 36 height 161
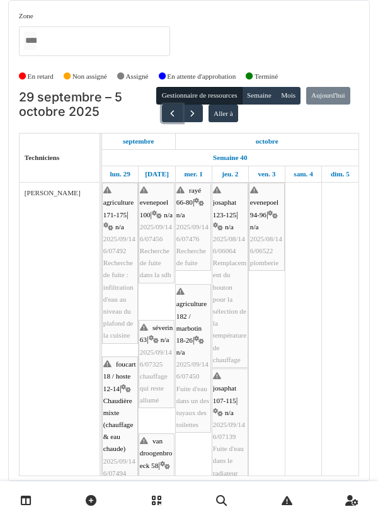
click at [178, 118] on span "button" at bounding box center [172, 113] width 11 height 11
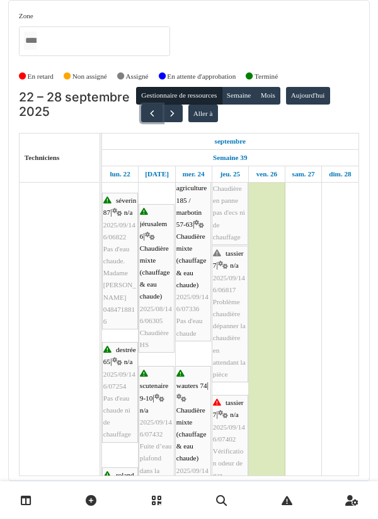
scroll to position [277, 0]
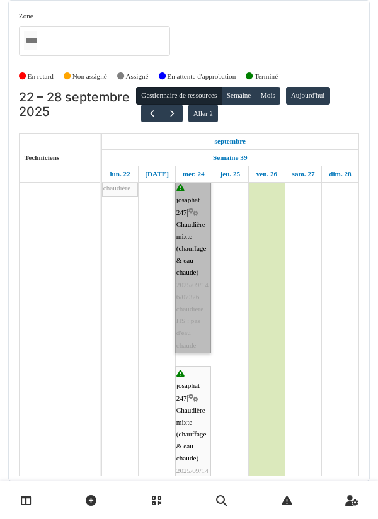
click at [195, 259] on link "josaphat 247 | Chaudière mixte (chauffage & eau chaude) 2025/09/146/07326 chaud…" at bounding box center [193, 266] width 36 height 173
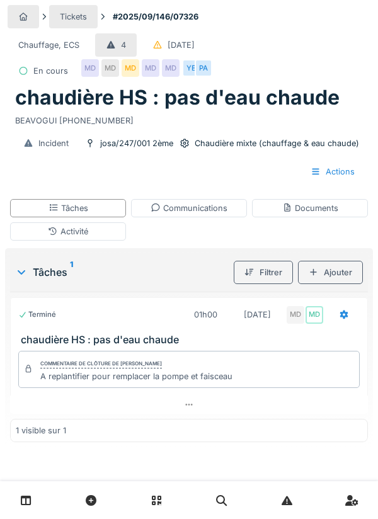
click at [229, 207] on div "Communications" at bounding box center [189, 208] width 116 height 18
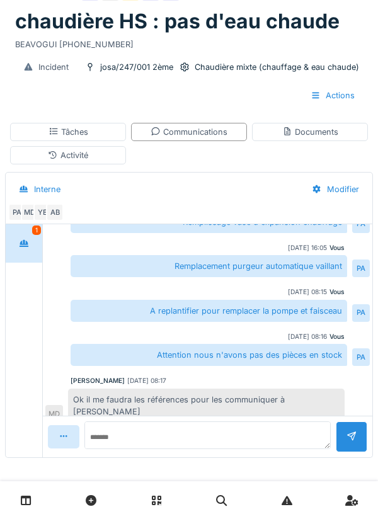
scroll to position [78, 0]
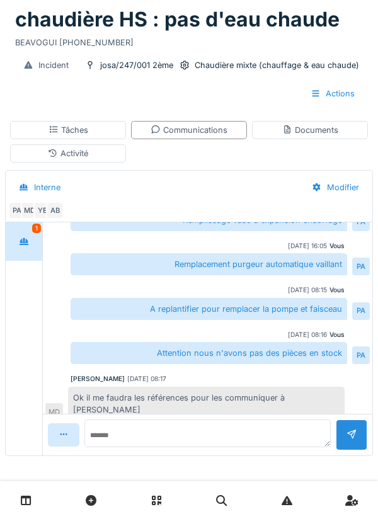
click at [317, 136] on div "Documents" at bounding box center [310, 130] width 116 height 18
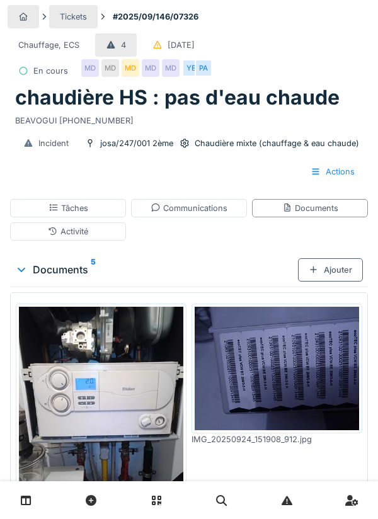
scroll to position [253, 0]
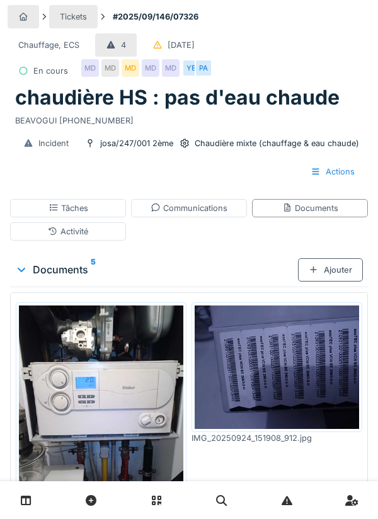
click at [293, 359] on img at bounding box center [277, 366] width 164 height 123
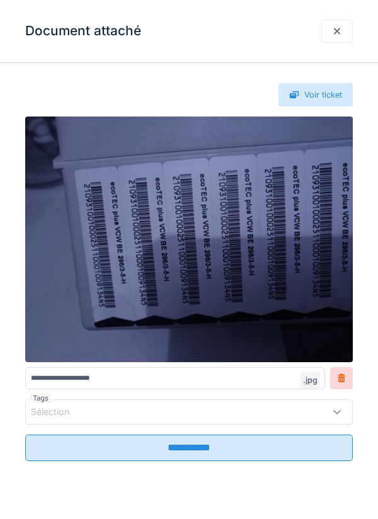
click at [150, 266] on img at bounding box center [188, 239] width 327 height 246
click at [343, 28] on div at bounding box center [336, 31] width 31 height 23
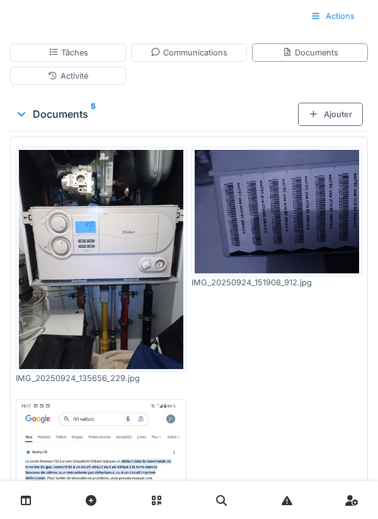
click at [209, 58] on div "Communications" at bounding box center [188, 53] width 77 height 12
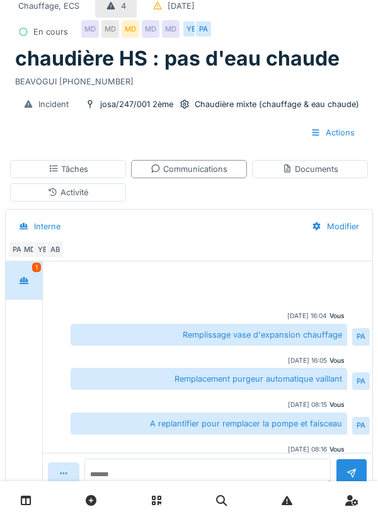
scroll to position [44, 0]
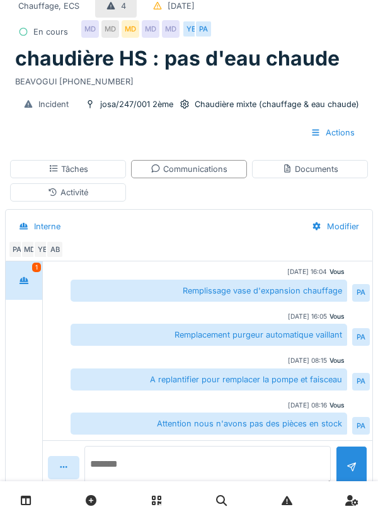
click at [128, 486] on textarea at bounding box center [207, 466] width 246 height 40
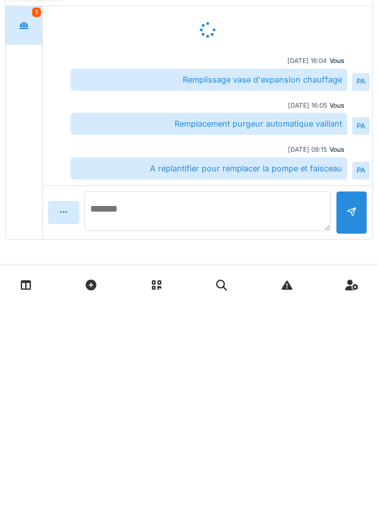
scroll to position [38, 0]
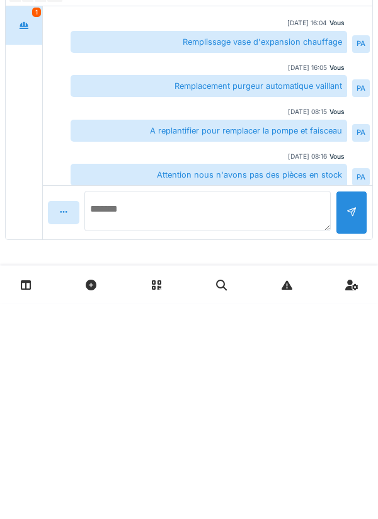
click at [127, 431] on textarea at bounding box center [207, 427] width 246 height 40
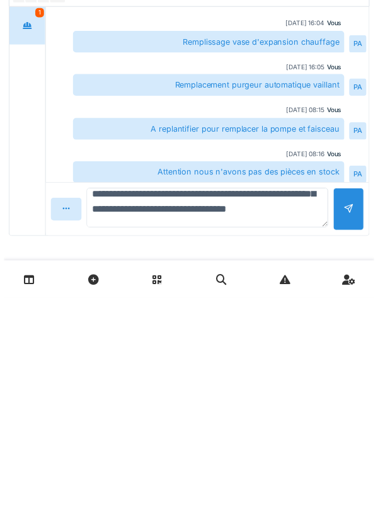
scroll to position [90, 0]
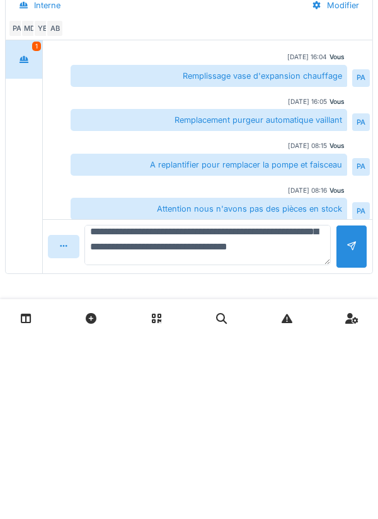
type textarea "**********"
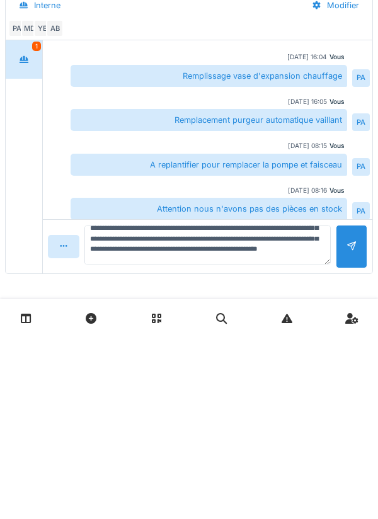
click at [361, 423] on div at bounding box center [351, 428] width 31 height 43
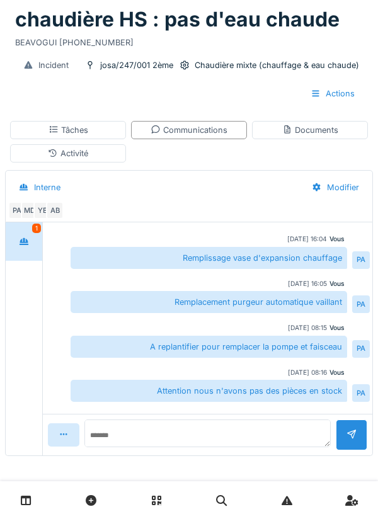
scroll to position [169, 0]
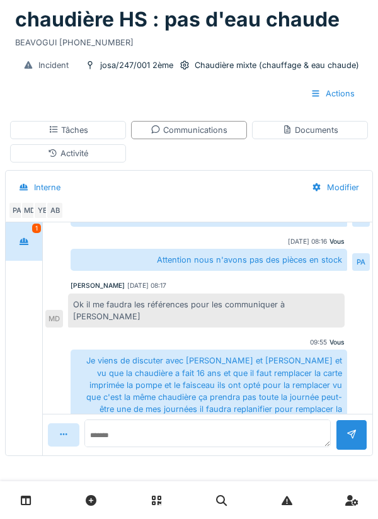
click at [60, 208] on div "AB" at bounding box center [55, 210] width 18 height 18
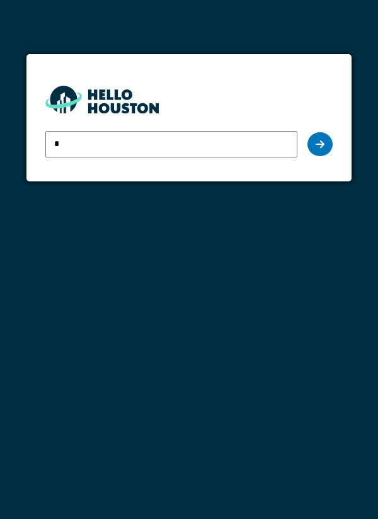
type input "**********"
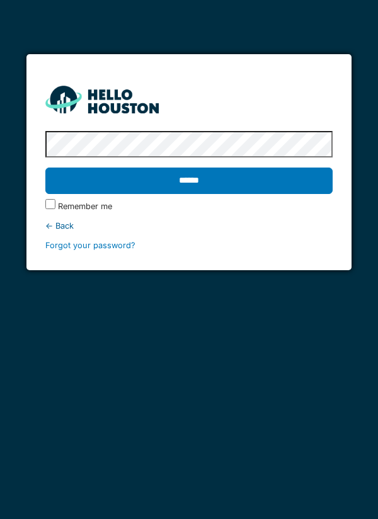
click at [256, 176] on input "******" at bounding box center [189, 180] width 288 height 26
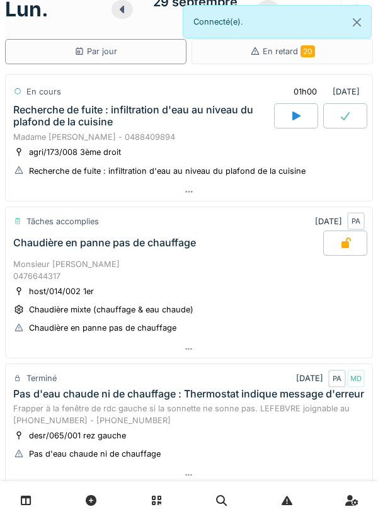
scroll to position [26, 0]
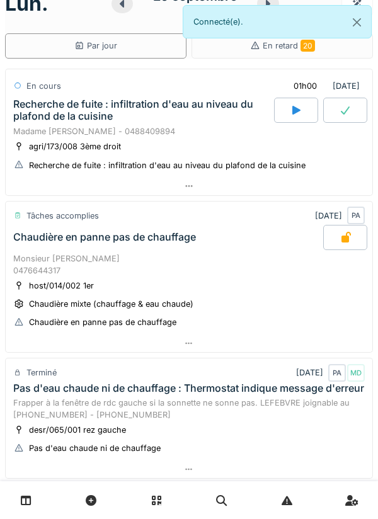
click at [10, 35] on div "Par jour" at bounding box center [95, 45] width 181 height 25
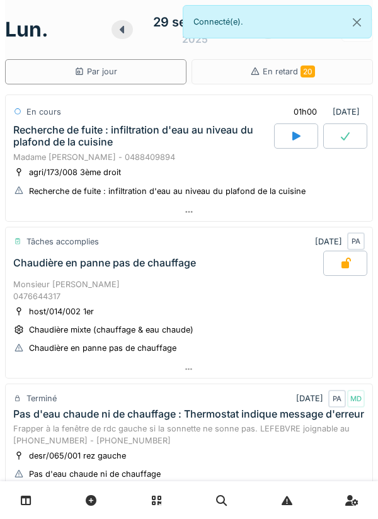
scroll to position [0, 0]
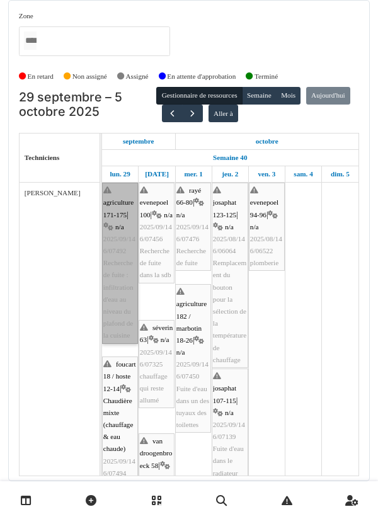
click at [121, 220] on link "agriculture 171-175 | n/a 2025/09/146/07492 Recherche de fuite : infiltration d…" at bounding box center [120, 263] width 36 height 161
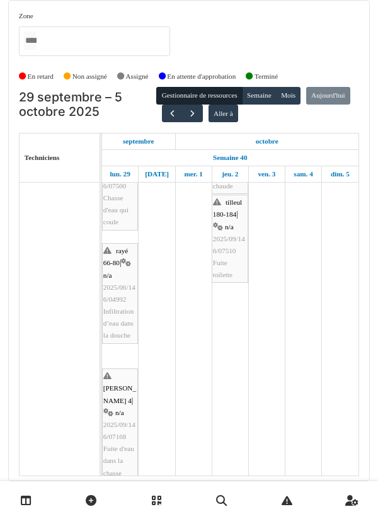
scroll to position [622, 0]
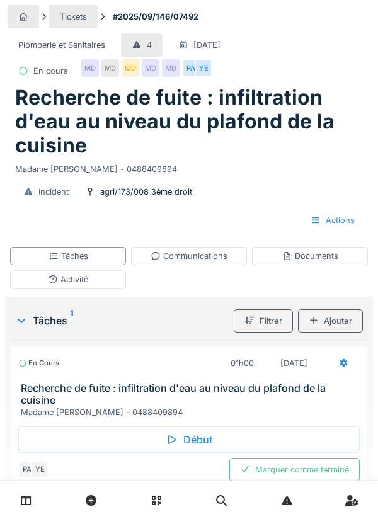
click at [212, 256] on div "Communications" at bounding box center [188, 256] width 77 height 12
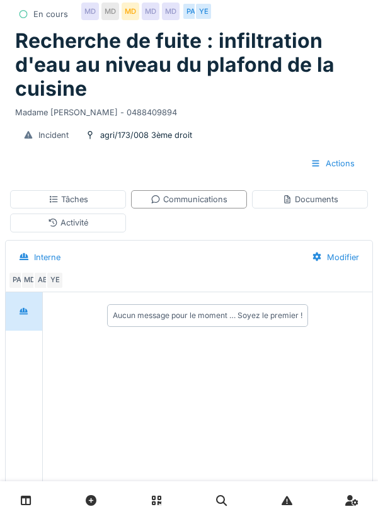
scroll to position [57, 0]
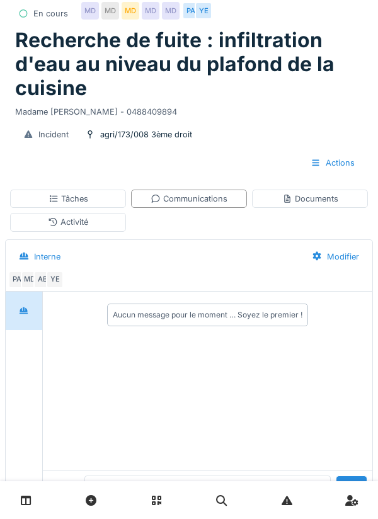
click at [169, 516] on textarea at bounding box center [207, 495] width 246 height 40
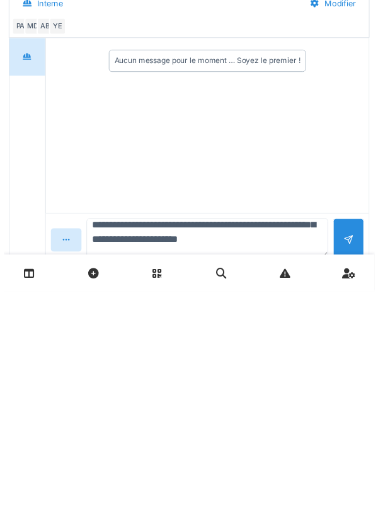
scroll to position [127, 0]
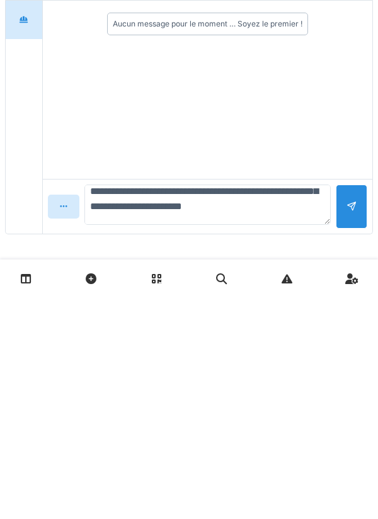
type textarea "**********"
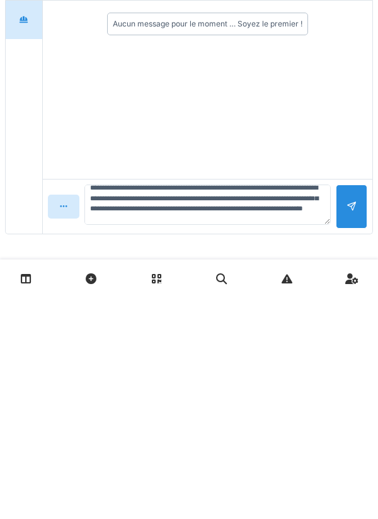
click at [364, 429] on div at bounding box center [351, 427] width 31 height 43
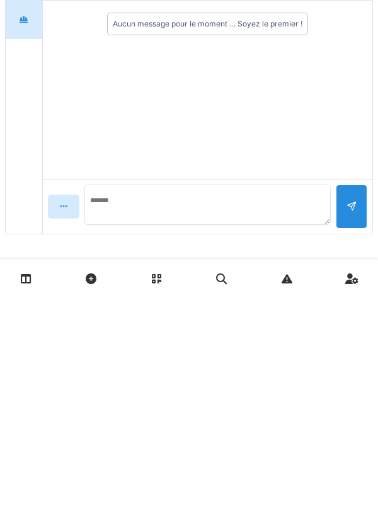
scroll to position [0, 0]
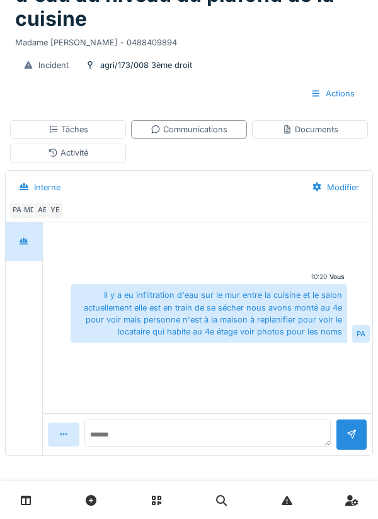
click at [224, 130] on div "Communications" at bounding box center [188, 129] width 77 height 12
click at [101, 154] on div "Activité" at bounding box center [68, 153] width 116 height 18
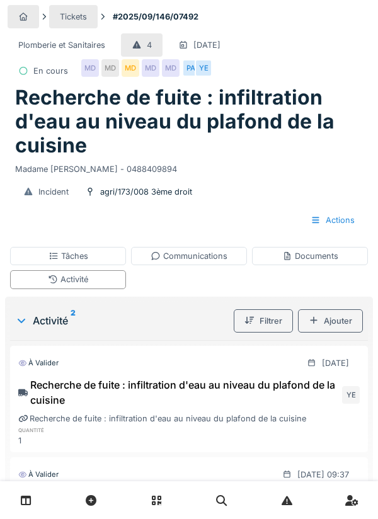
click at [204, 261] on div "Communications" at bounding box center [188, 256] width 77 height 12
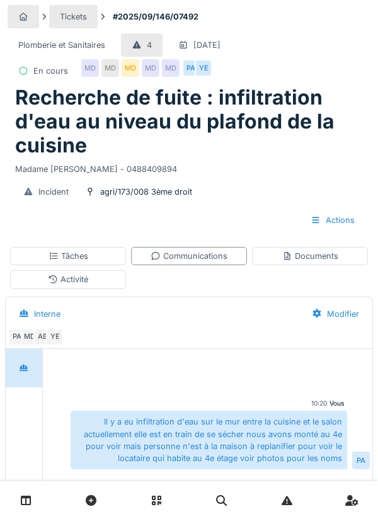
click at [330, 263] on div "Documents" at bounding box center [310, 256] width 116 height 18
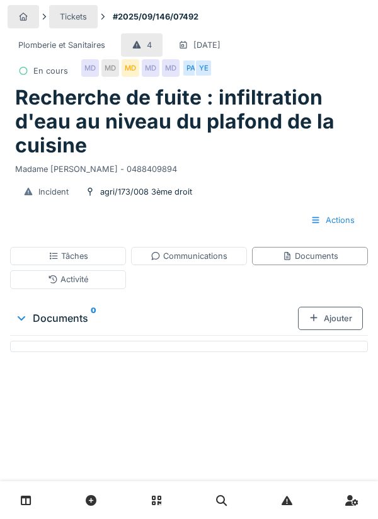
click at [334, 313] on div "Ajouter" at bounding box center [330, 318] width 65 height 23
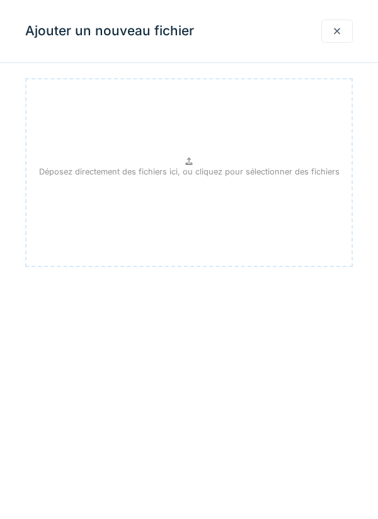
click at [232, 184] on div "Déposez directement des fichiers ici, ou cliquez pour sélectionner des fichiers" at bounding box center [188, 172] width 327 height 189
type input "**********"
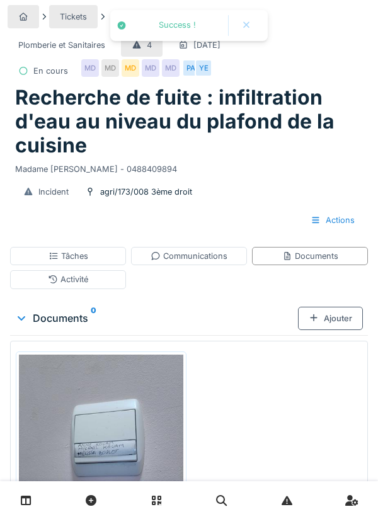
click at [125, 429] on img at bounding box center [101, 464] width 164 height 219
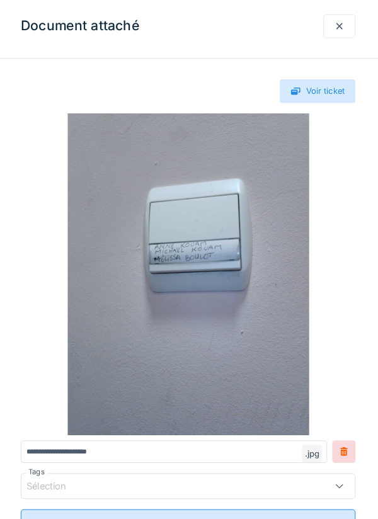
click at [348, 21] on div at bounding box center [336, 31] width 31 height 23
click at [336, 38] on div at bounding box center [336, 31] width 31 height 23
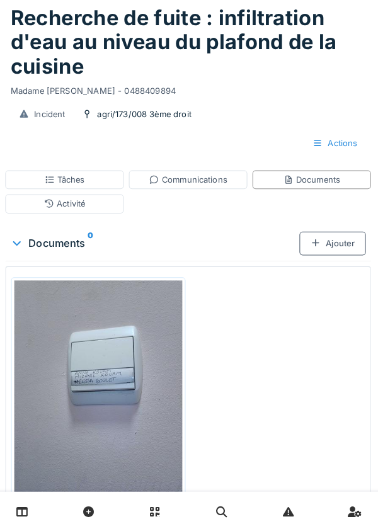
scroll to position [76, 0]
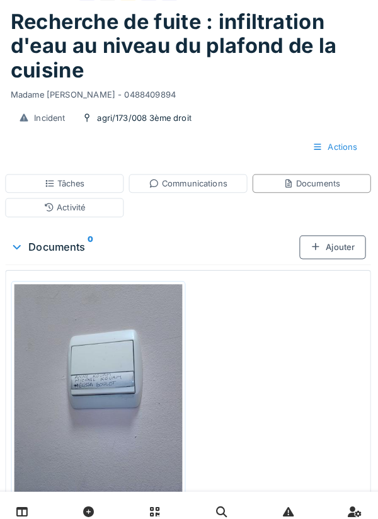
click at [222, 184] on div "Communications" at bounding box center [188, 180] width 77 height 12
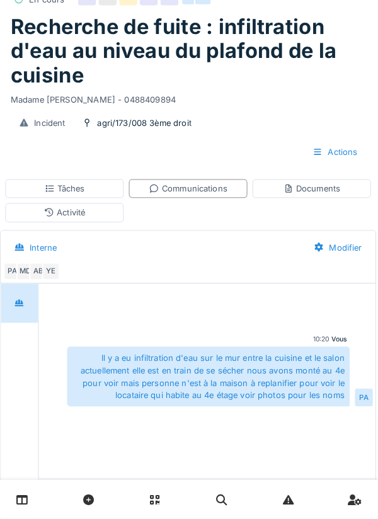
scroll to position [56, 0]
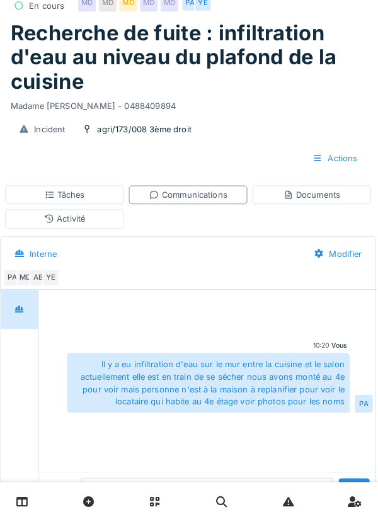
click at [152, 517] on textarea at bounding box center [207, 497] width 246 height 40
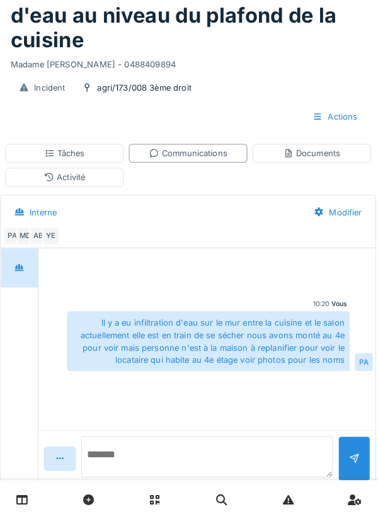
scroll to position [111, 0]
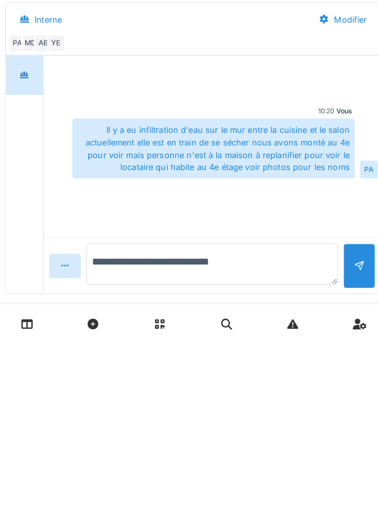
click at [198, 441] on textarea "**********" at bounding box center [207, 442] width 246 height 40
click at [197, 445] on textarea "**********" at bounding box center [207, 442] width 246 height 40
click at [196, 441] on textarea "**********" at bounding box center [207, 442] width 246 height 40
click at [322, 441] on textarea "**********" at bounding box center [207, 442] width 246 height 40
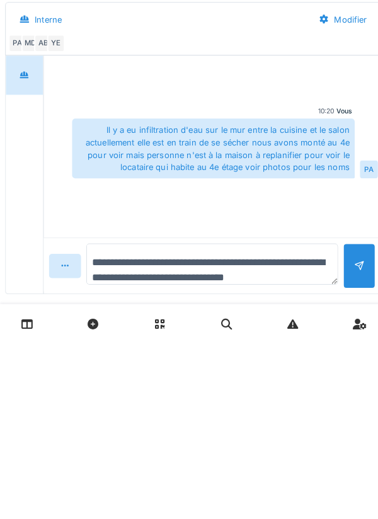
scroll to position [15, 0]
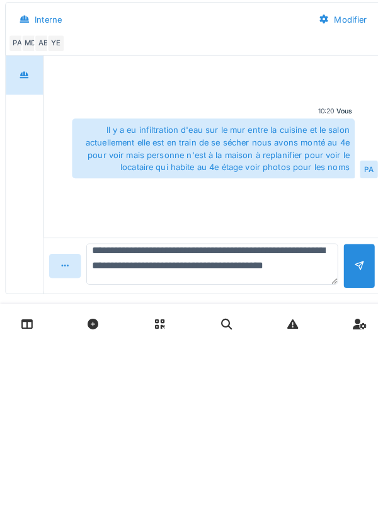
type textarea "**********"
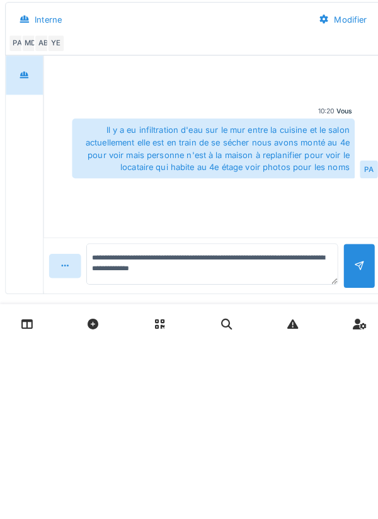
click at [361, 447] on div at bounding box center [351, 443] width 31 height 43
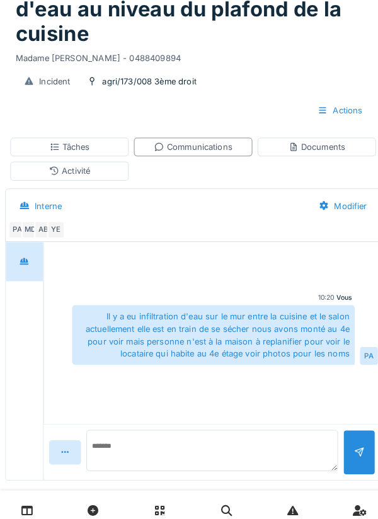
scroll to position [0, 0]
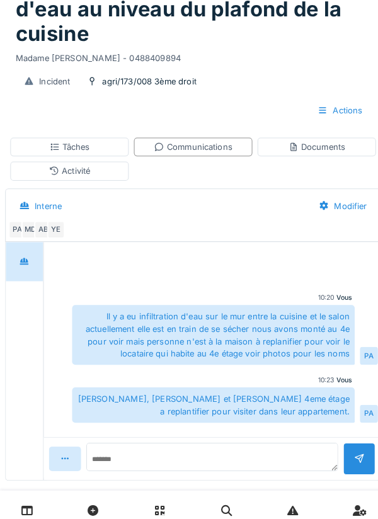
click at [221, 143] on div "Communications" at bounding box center [188, 145] width 77 height 12
click at [210, 148] on div "Communications" at bounding box center [188, 145] width 77 height 12
click at [331, 143] on div "Documents" at bounding box center [310, 145] width 56 height 12
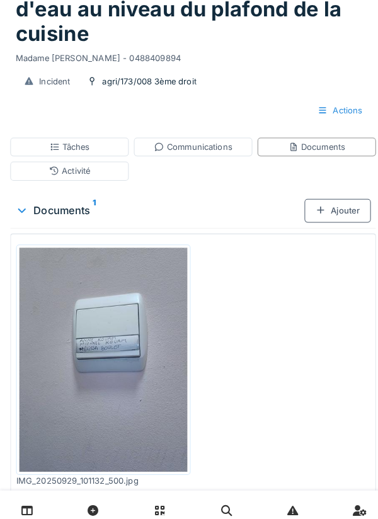
click at [344, 217] on div "Ajouter" at bounding box center [330, 207] width 65 height 23
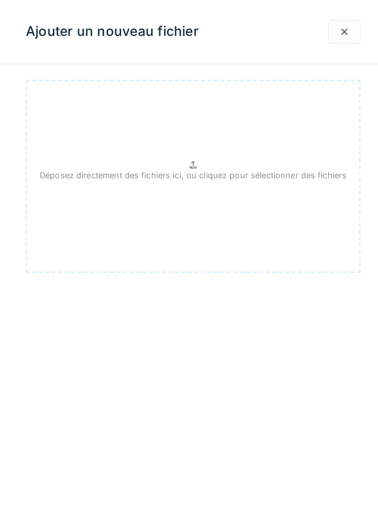
click at [246, 169] on p "Déposez directement des fichiers ici, ou cliquez pour sélectionner des fichiers" at bounding box center [189, 172] width 300 height 12
type input "**********"
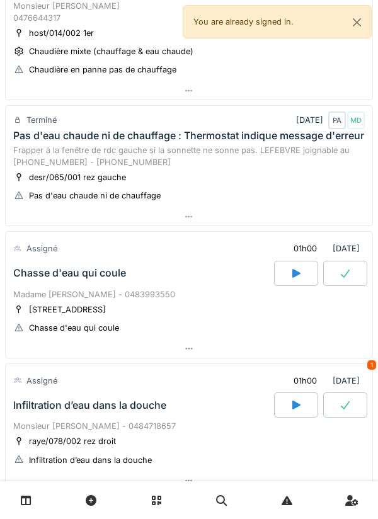
scroll to position [280, 0]
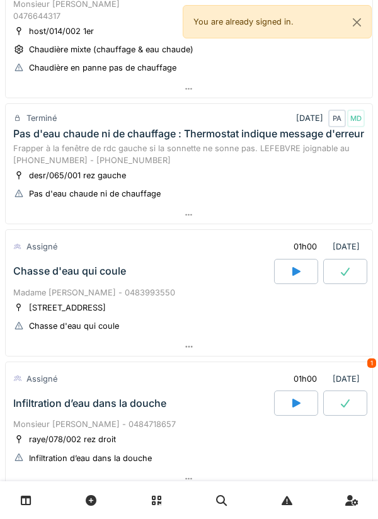
click at [93, 298] on div "Madame [PERSON_NAME] - 0483993550" at bounding box center [188, 292] width 351 height 12
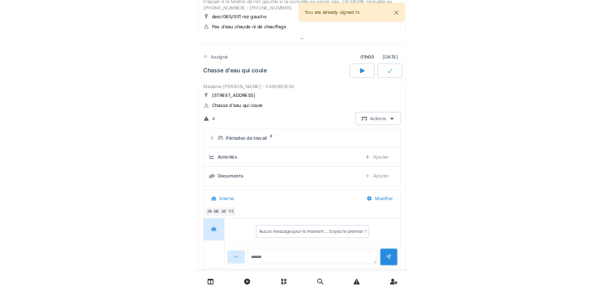
scroll to position [471, 0]
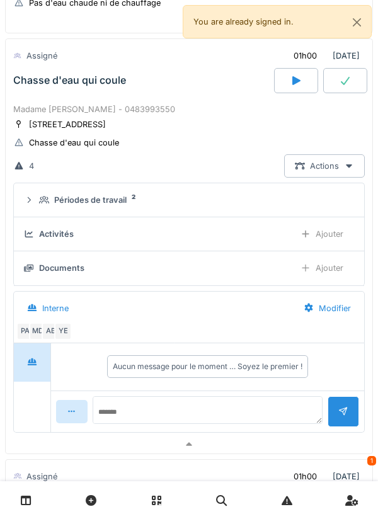
click at [204, 206] on div "Périodes de travail 2" at bounding box center [194, 200] width 310 height 12
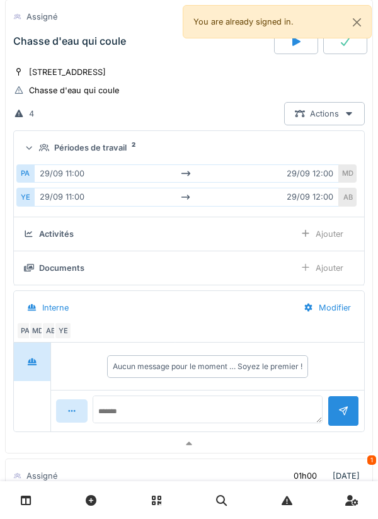
scroll to position [575, 0]
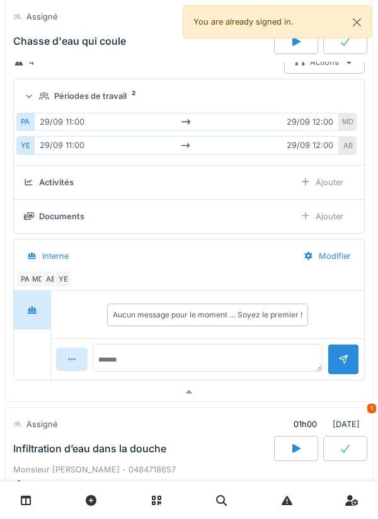
click at [237, 401] on div at bounding box center [189, 392] width 366 height 18
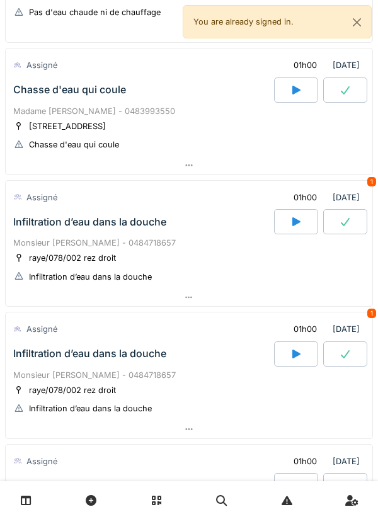
click at [300, 96] on div at bounding box center [296, 89] width 44 height 25
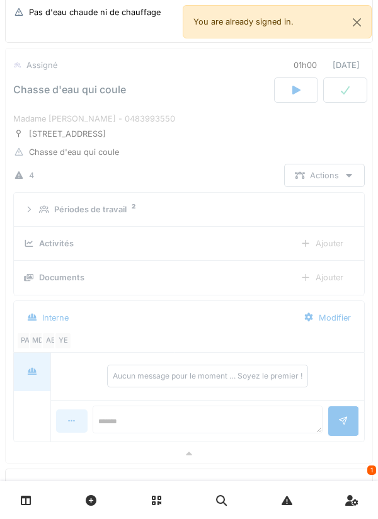
scroll to position [471, 0]
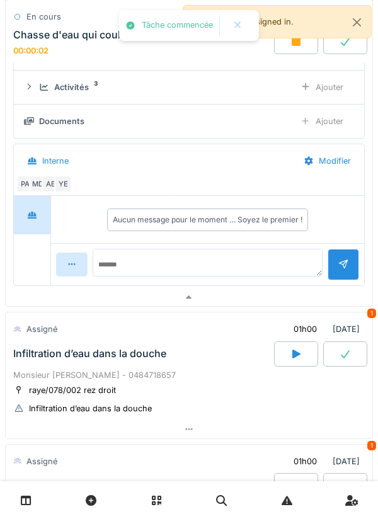
click at [229, 307] on div at bounding box center [189, 297] width 366 height 18
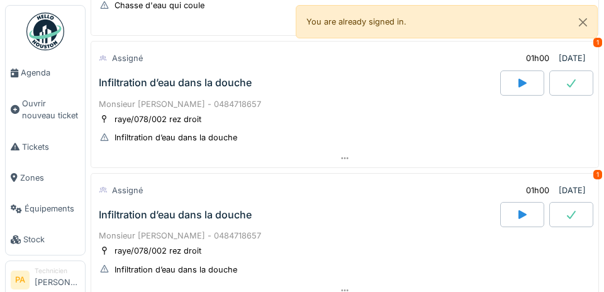
scroll to position [622, 0]
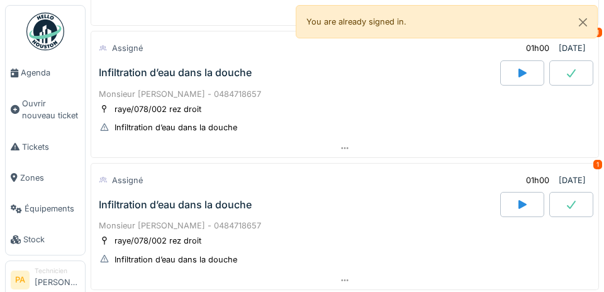
click at [48, 75] on span "Agenda" at bounding box center [50, 73] width 59 height 12
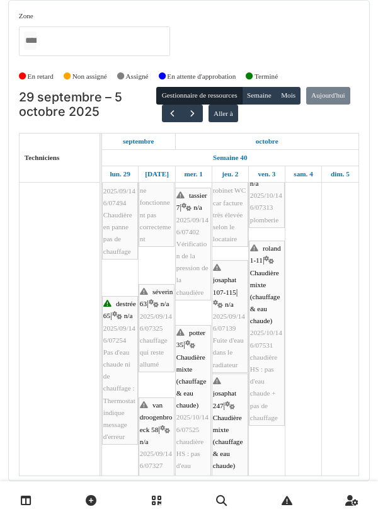
scroll to position [270, 0]
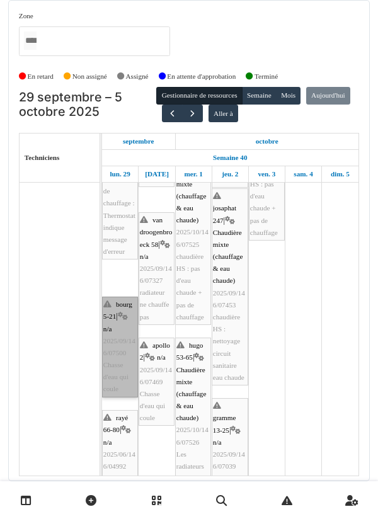
click at [127, 327] on link "bourg 5-21 | n/a 2025/09/146/07500 Chasse d'eau qui coule" at bounding box center [120, 347] width 36 height 101
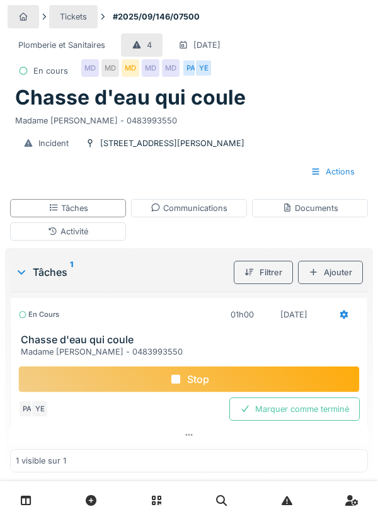
scroll to position [25, 0]
